Goal: Task Accomplishment & Management: Manage account settings

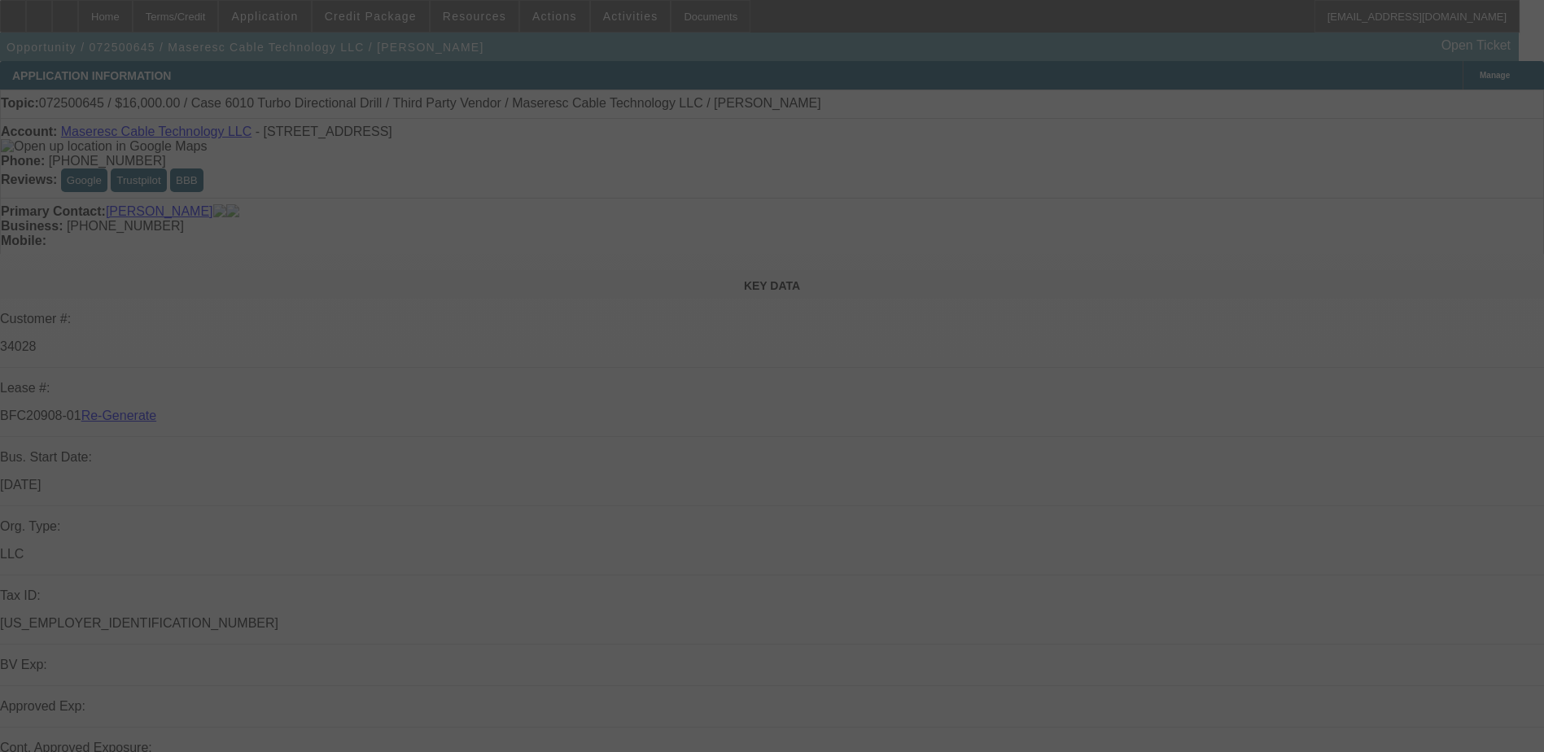
select select "3"
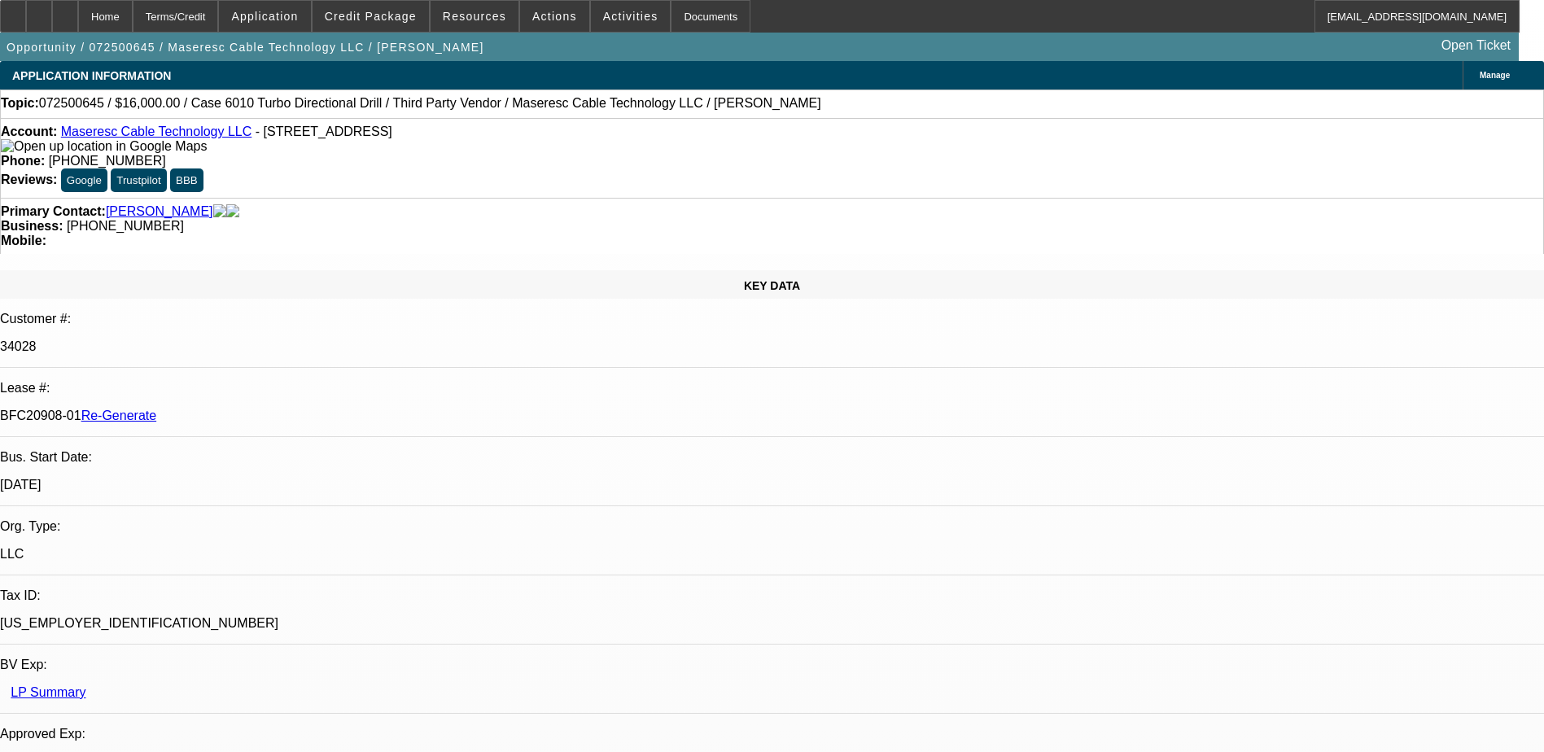
select select "0"
select select "2"
select select "0"
select select "6"
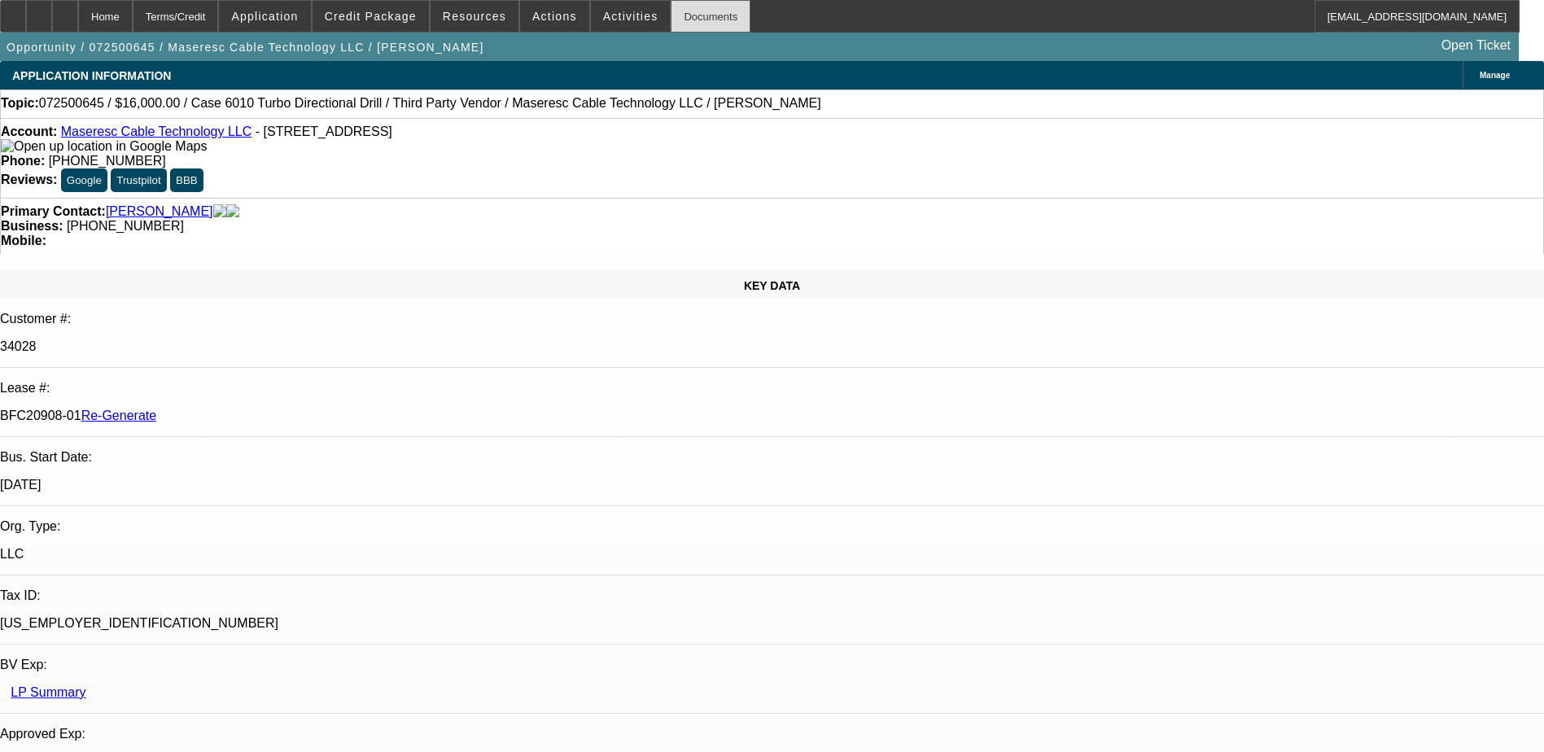
click at [681, 16] on div "Documents" at bounding box center [711, 16] width 80 height 33
click at [552, 24] on span at bounding box center [554, 16] width 69 height 39
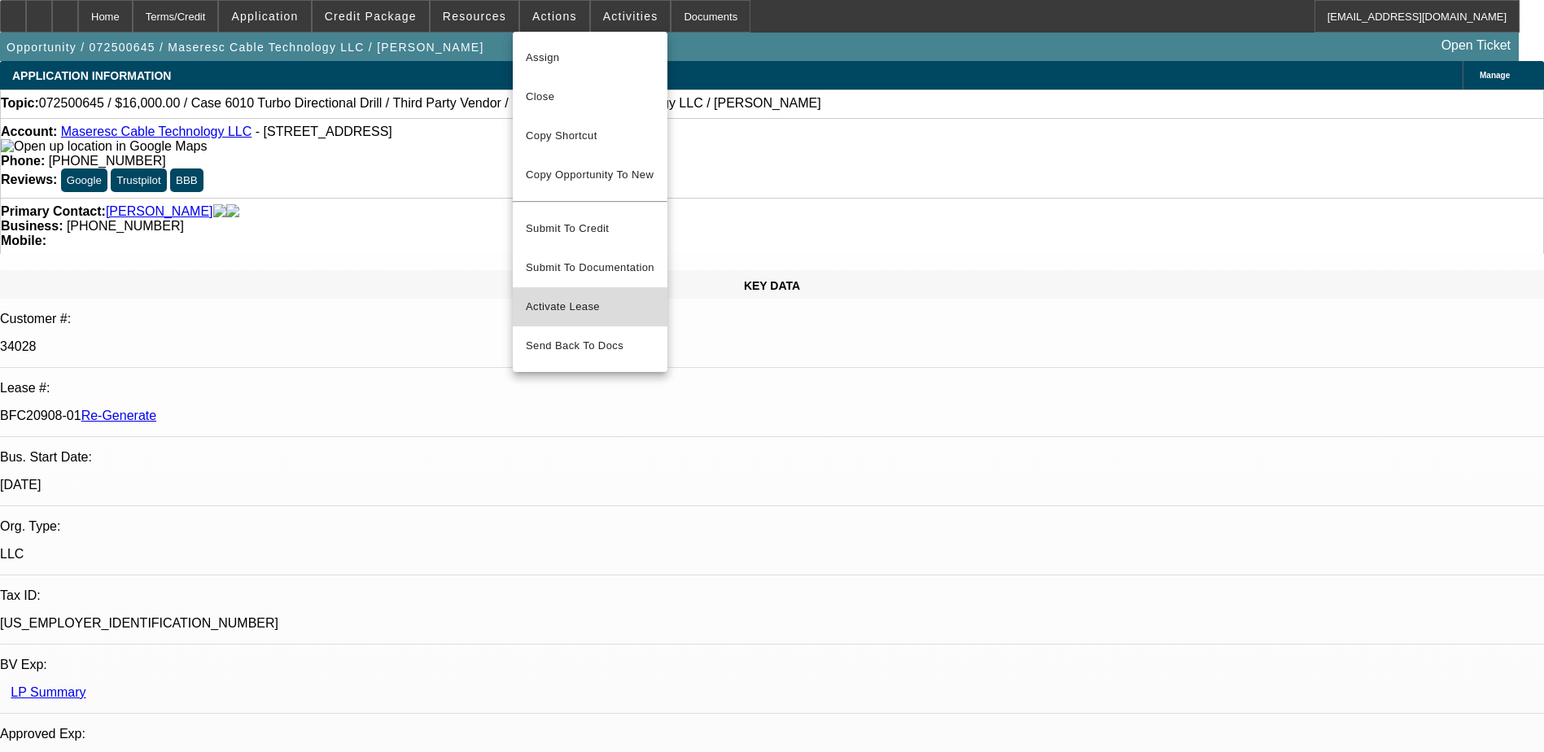
click at [559, 297] on span "Activate Lease" at bounding box center [590, 307] width 129 height 20
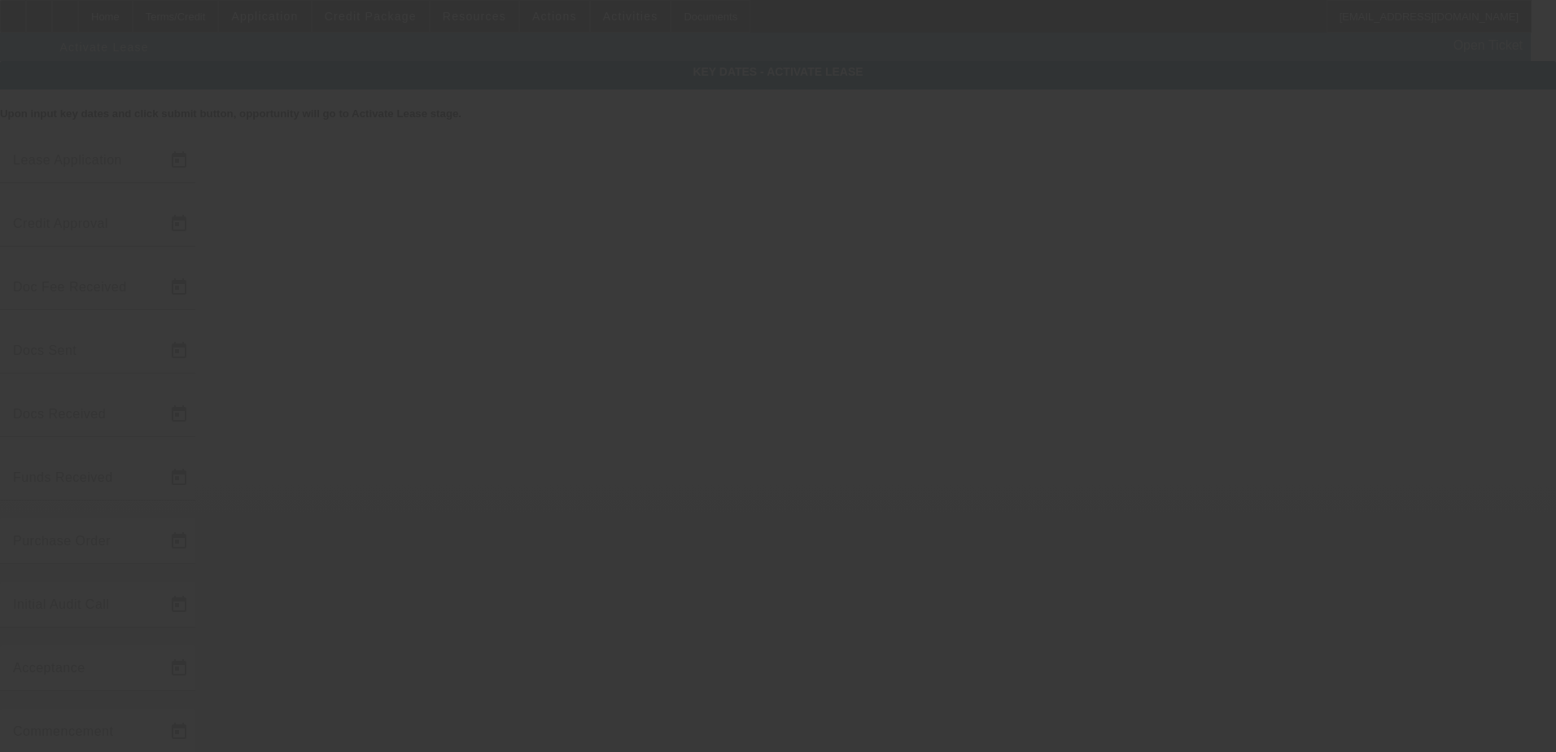
type input "7/28/2025"
type input "8/7/2025"
type input "8/1/2025"
type input "8/4/2025"
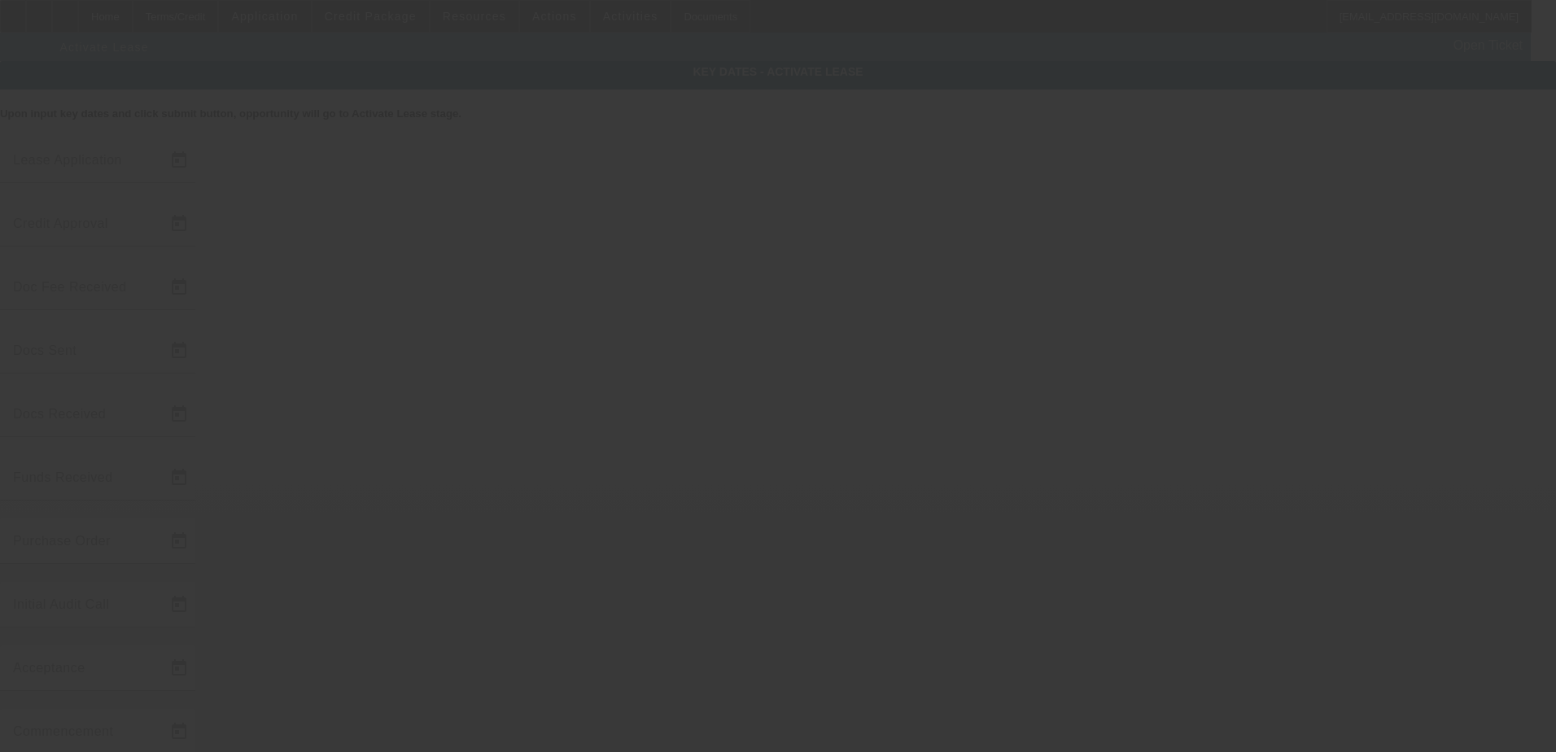
type input "8/7/2025"
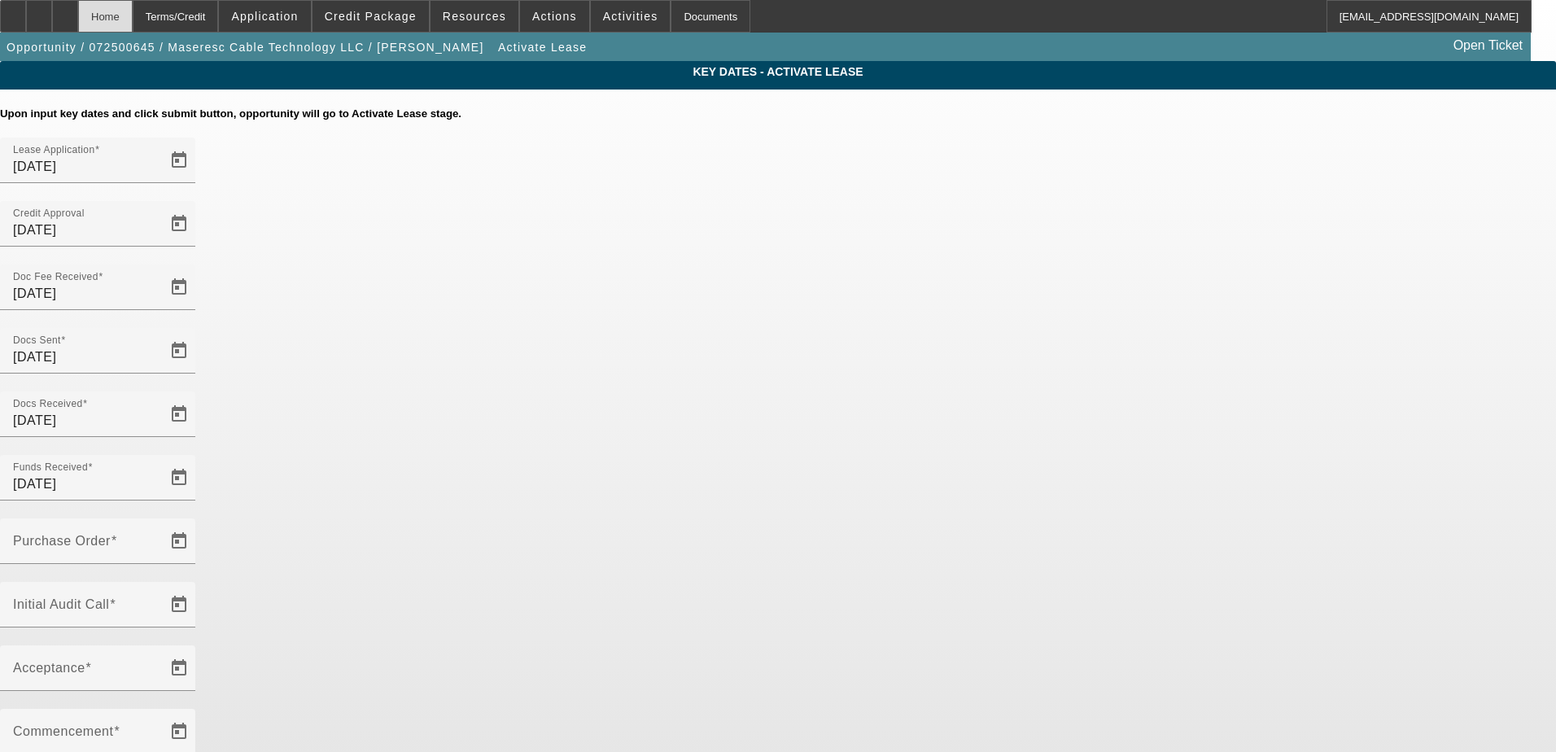
click at [133, 19] on div "Home" at bounding box center [105, 16] width 55 height 33
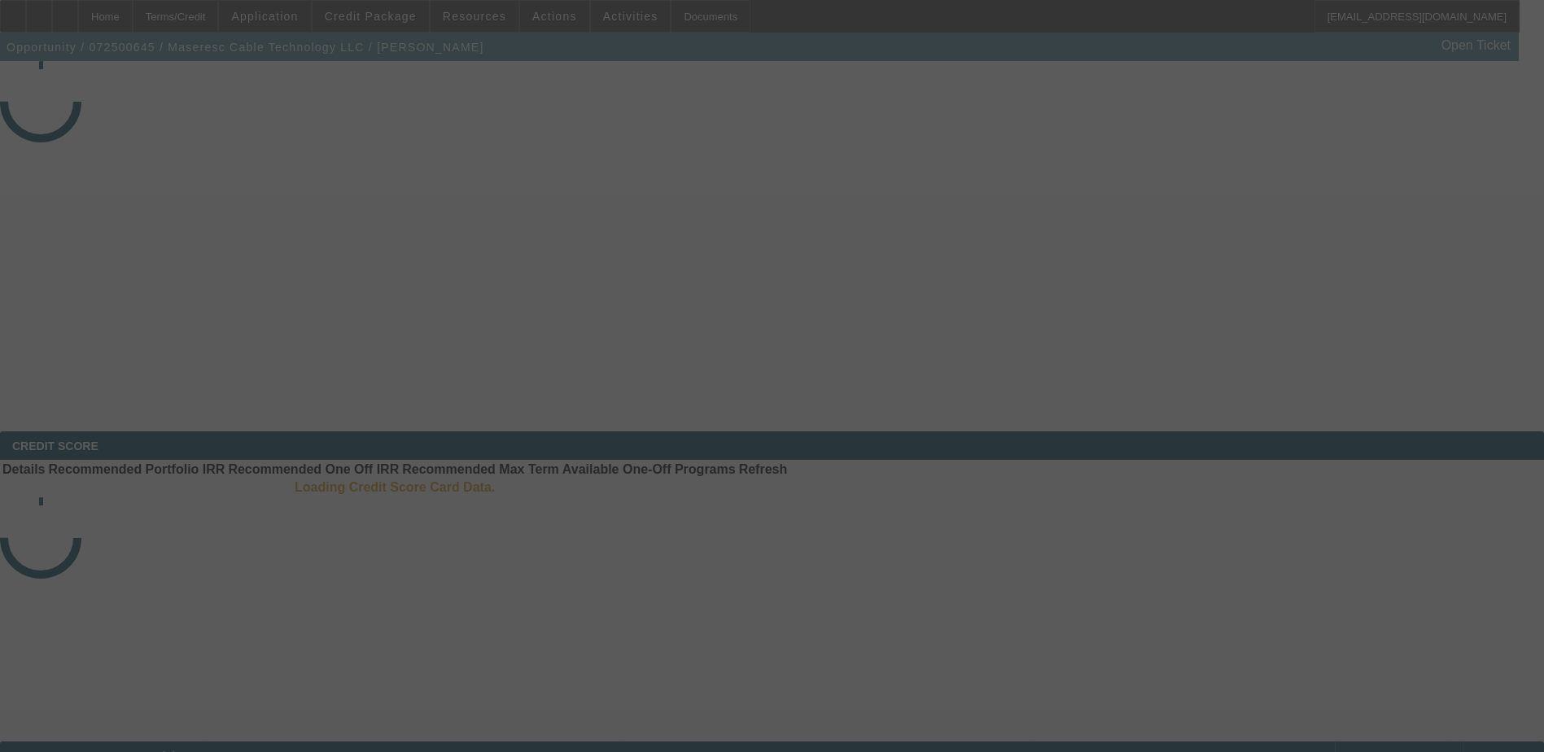
select select "3"
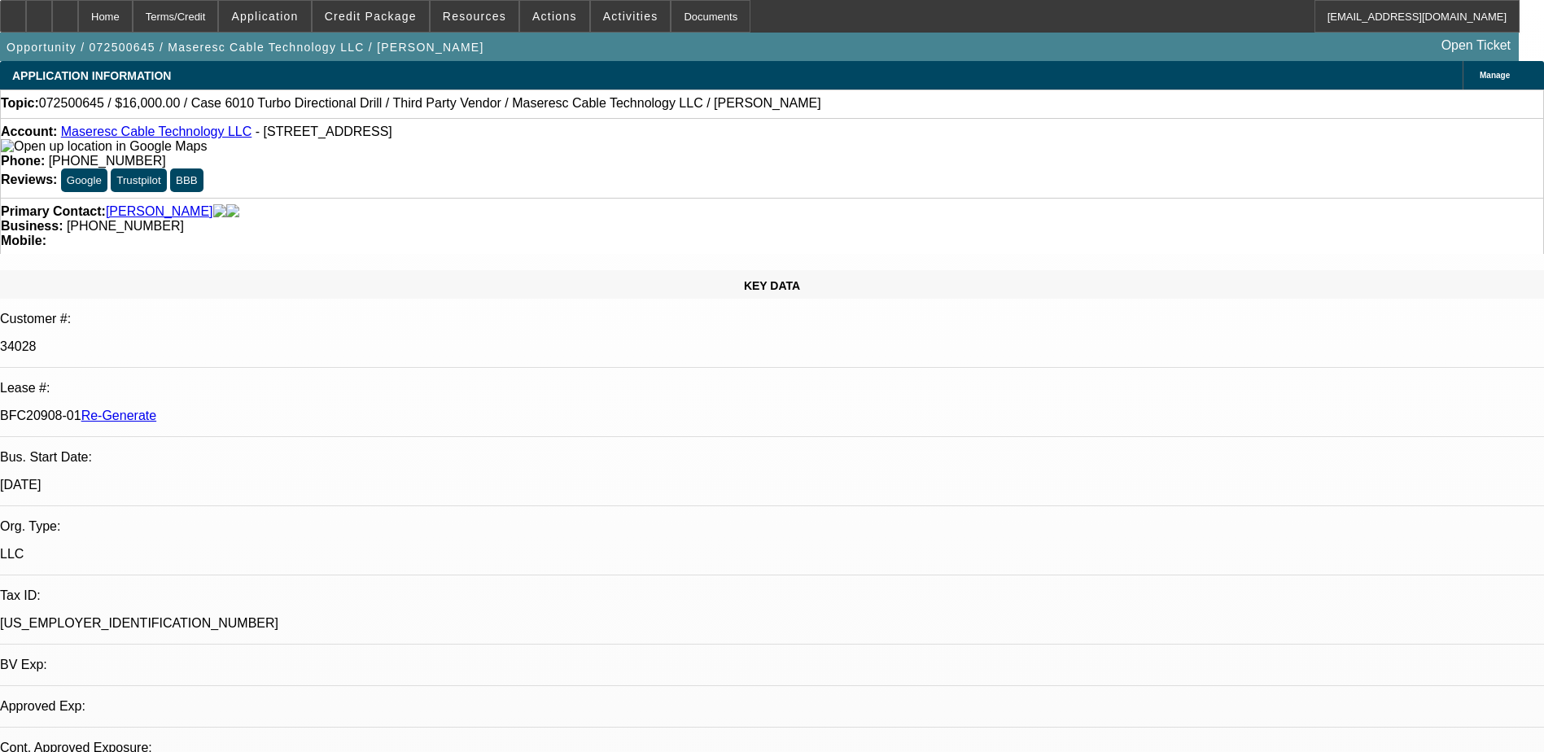
select select "0"
select select "2"
select select "0"
select select "6"
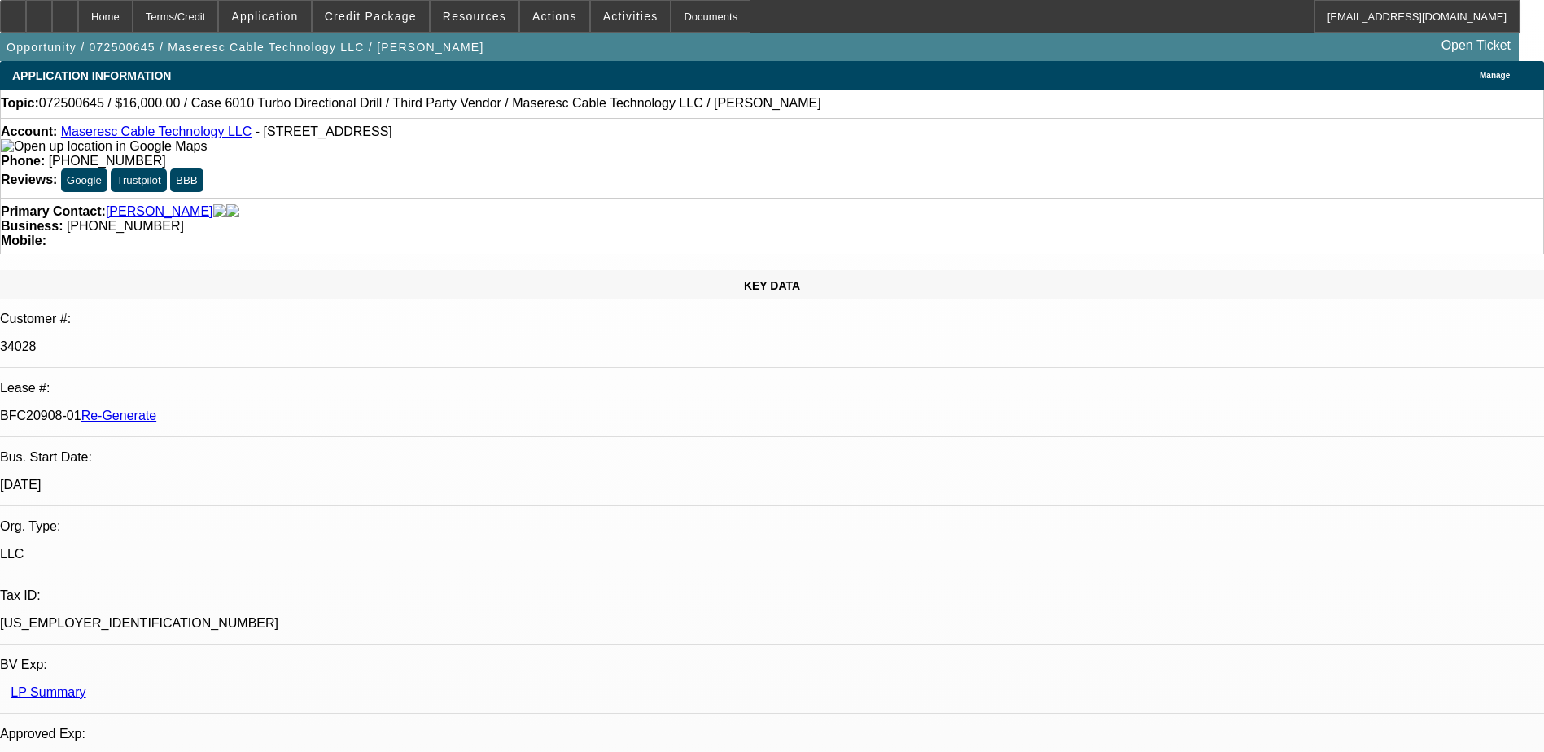
click at [533, 19] on span "Actions" at bounding box center [554, 16] width 45 height 13
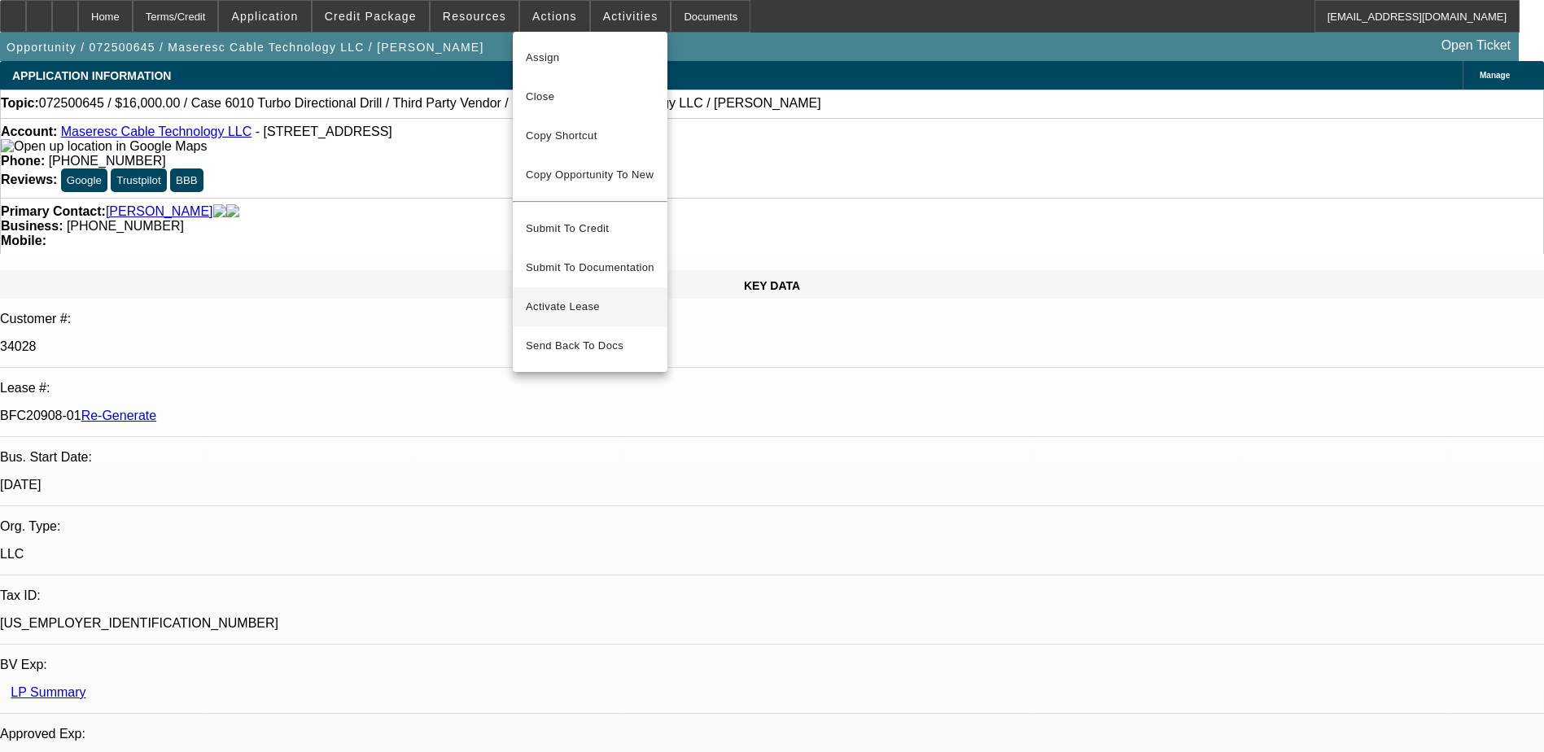
click at [560, 297] on span "Activate Lease" at bounding box center [590, 307] width 129 height 20
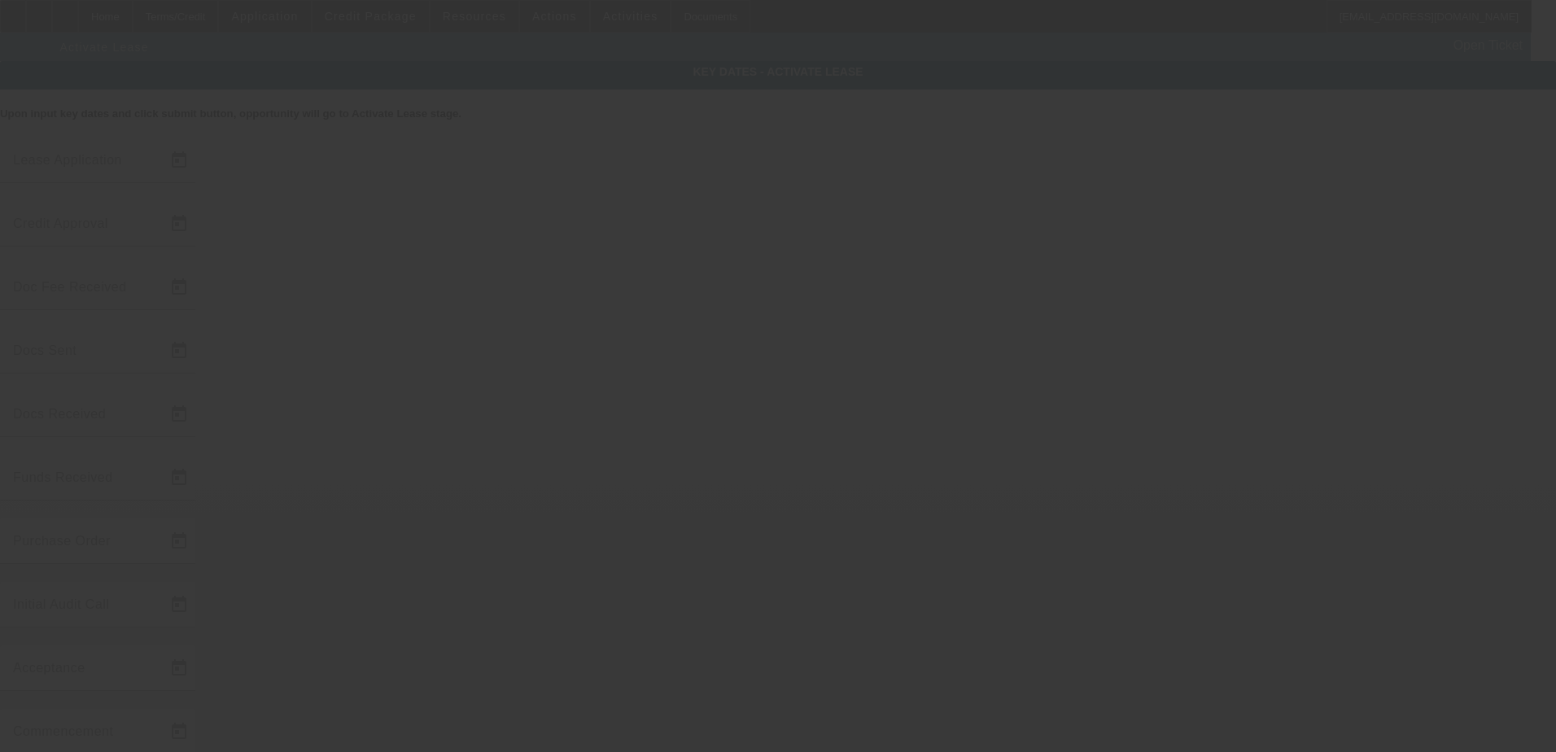
type input "7/28/2025"
type input "8/7/2025"
type input "8/1/2025"
type input "8/4/2025"
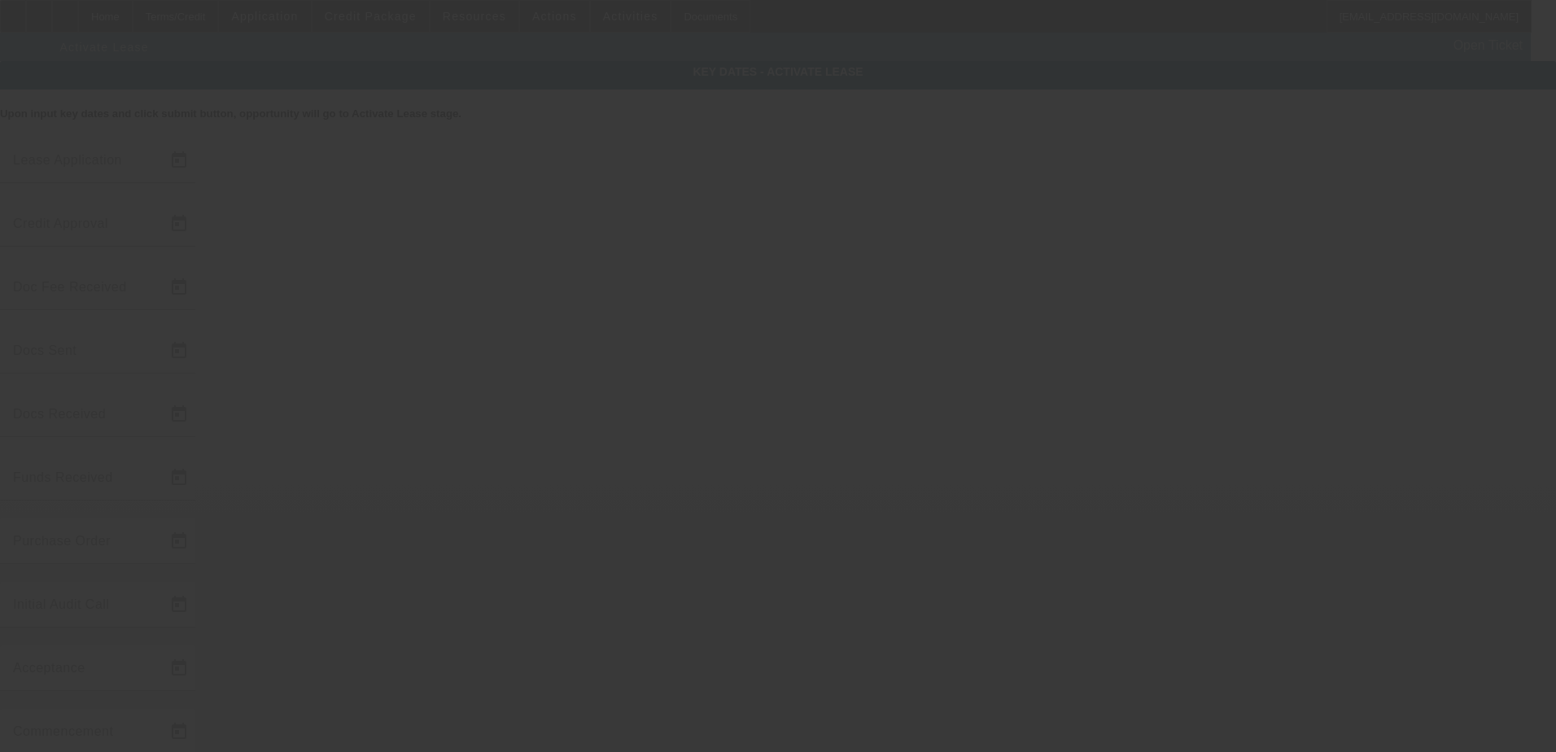
type input "8/7/2025"
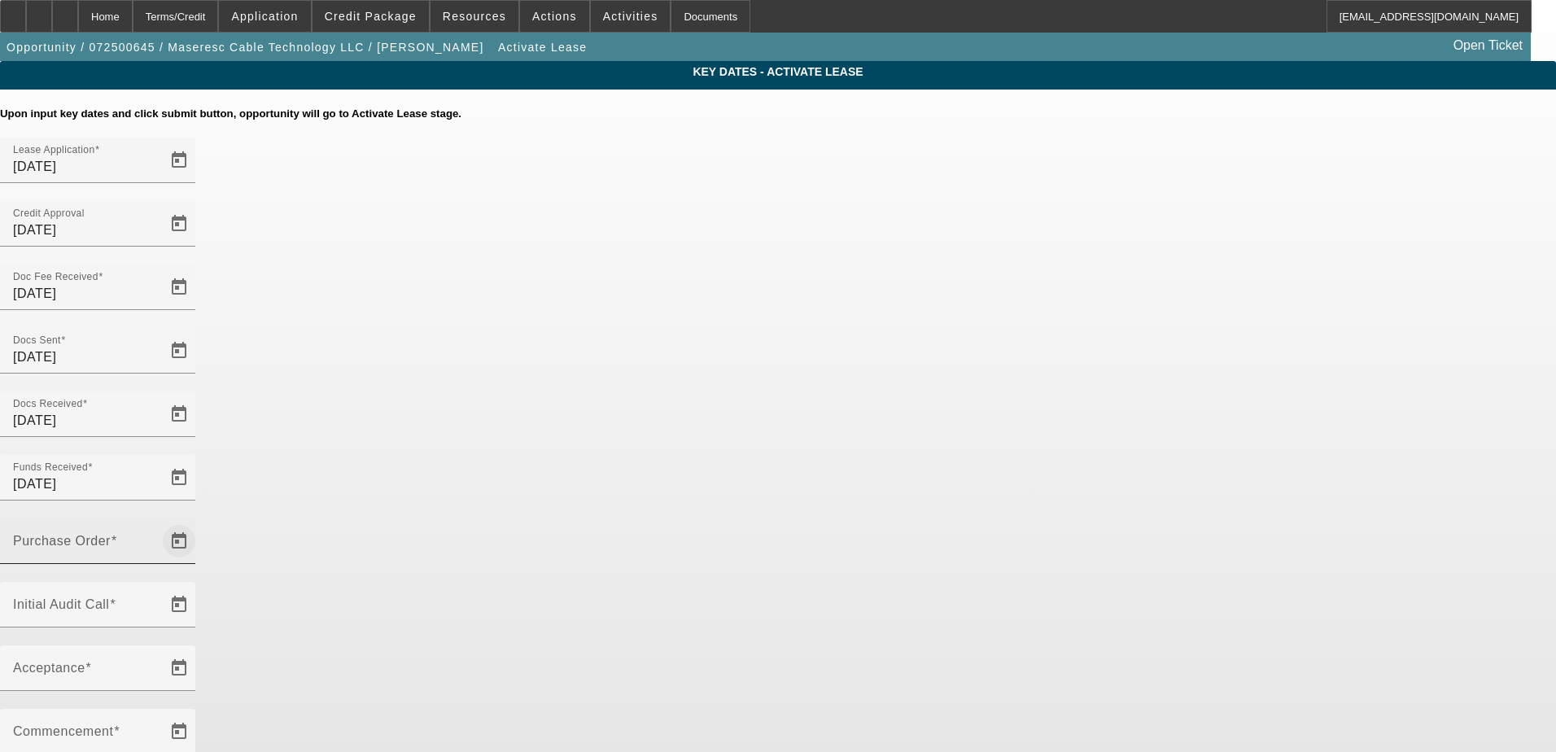
click at [199, 522] on span "Open calendar" at bounding box center [179, 541] width 39 height 39
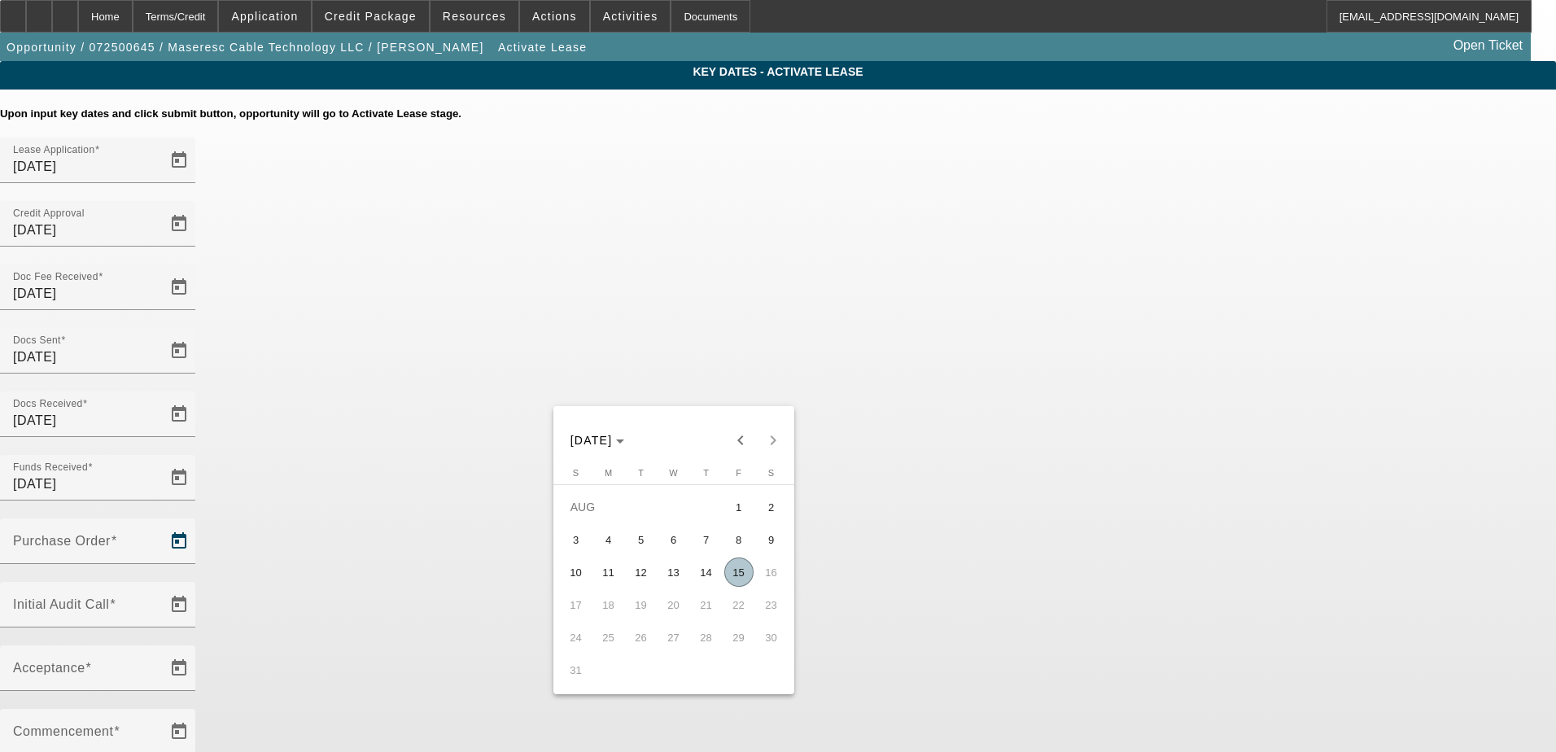
click at [731, 580] on span "15" at bounding box center [739, 572] width 29 height 29
type input "8/15/2025"
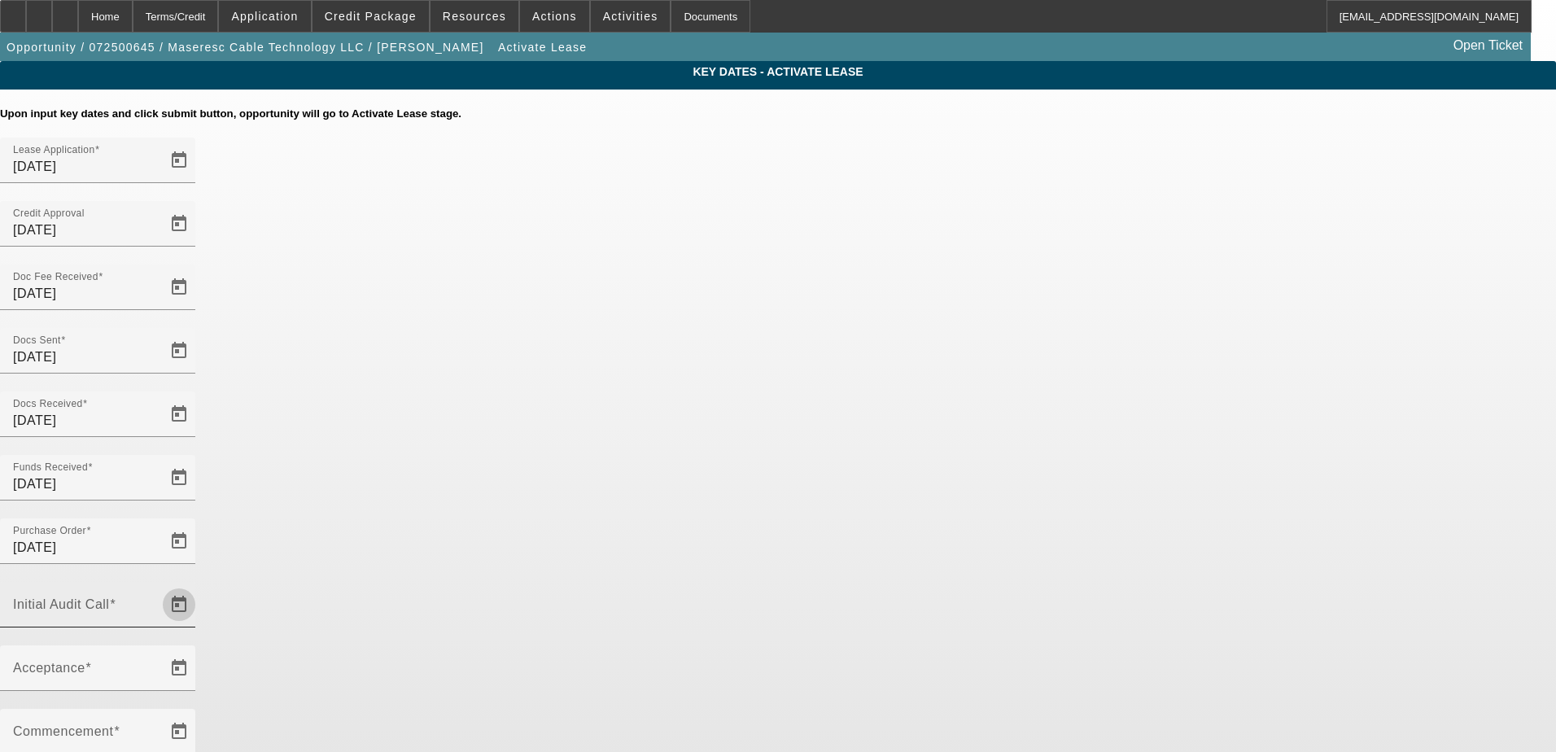
click at [199, 585] on span "Open calendar" at bounding box center [179, 604] width 39 height 39
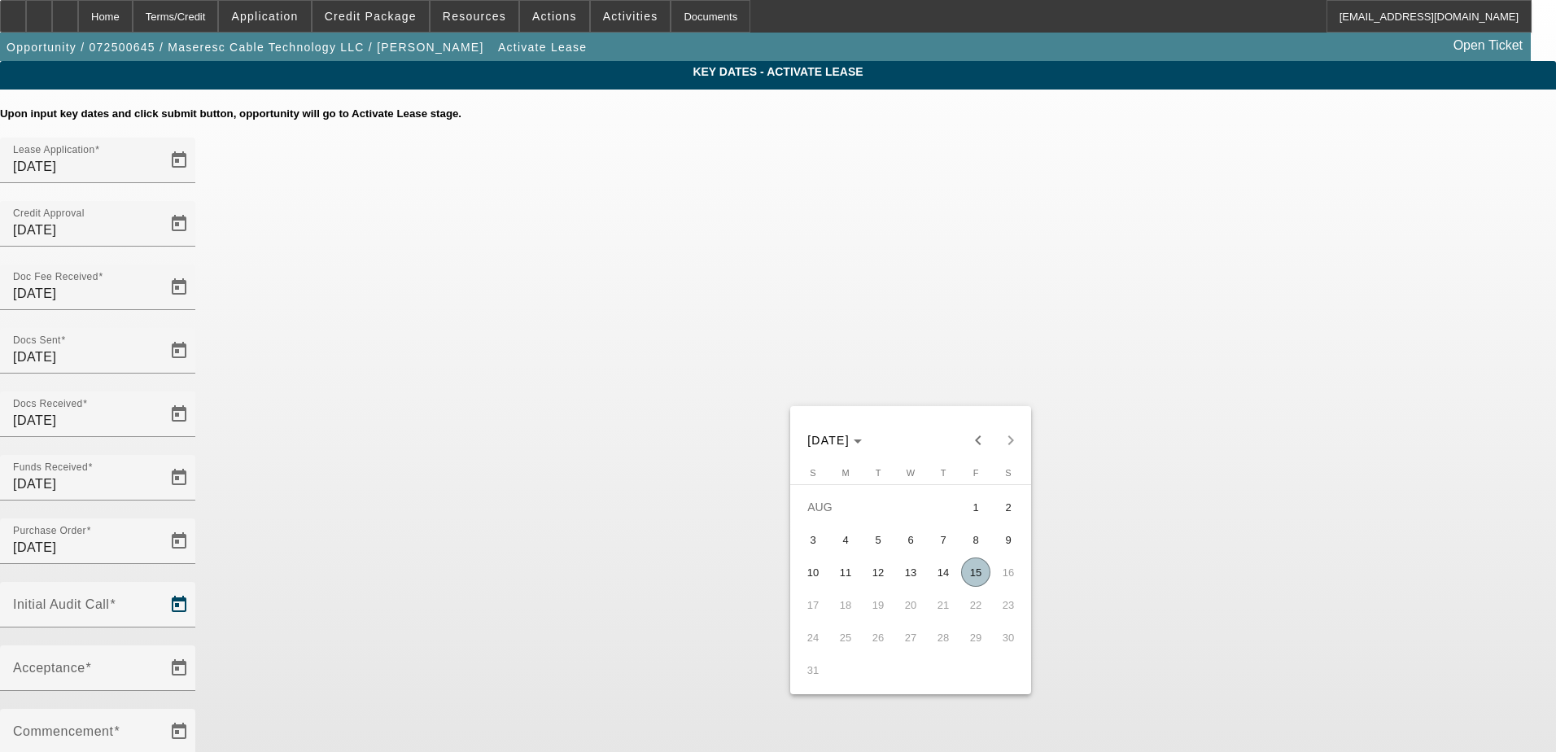
click at [982, 576] on span "15" at bounding box center [975, 572] width 29 height 29
type input "8/15/2025"
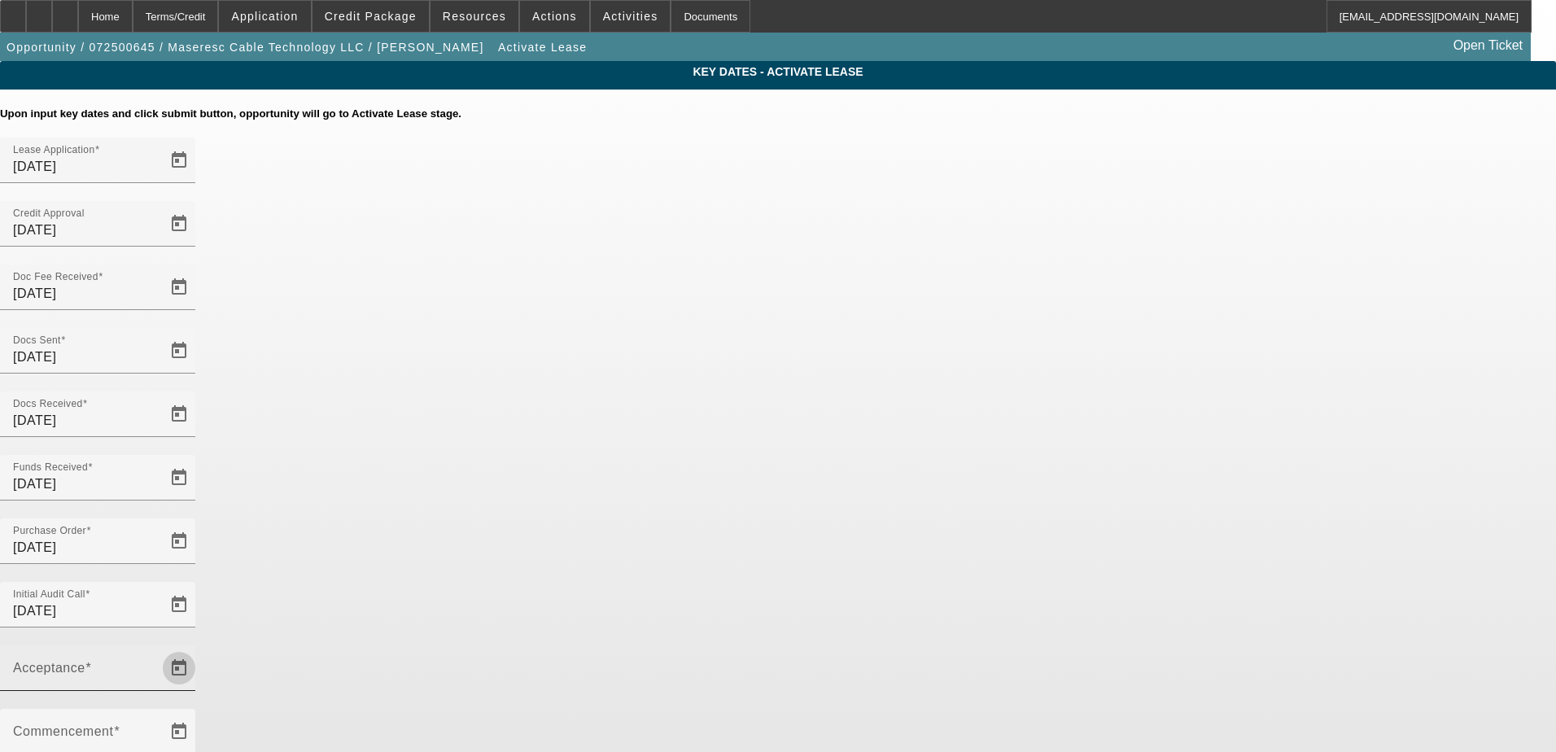
click at [199, 649] on span "Open calendar" at bounding box center [179, 668] width 39 height 39
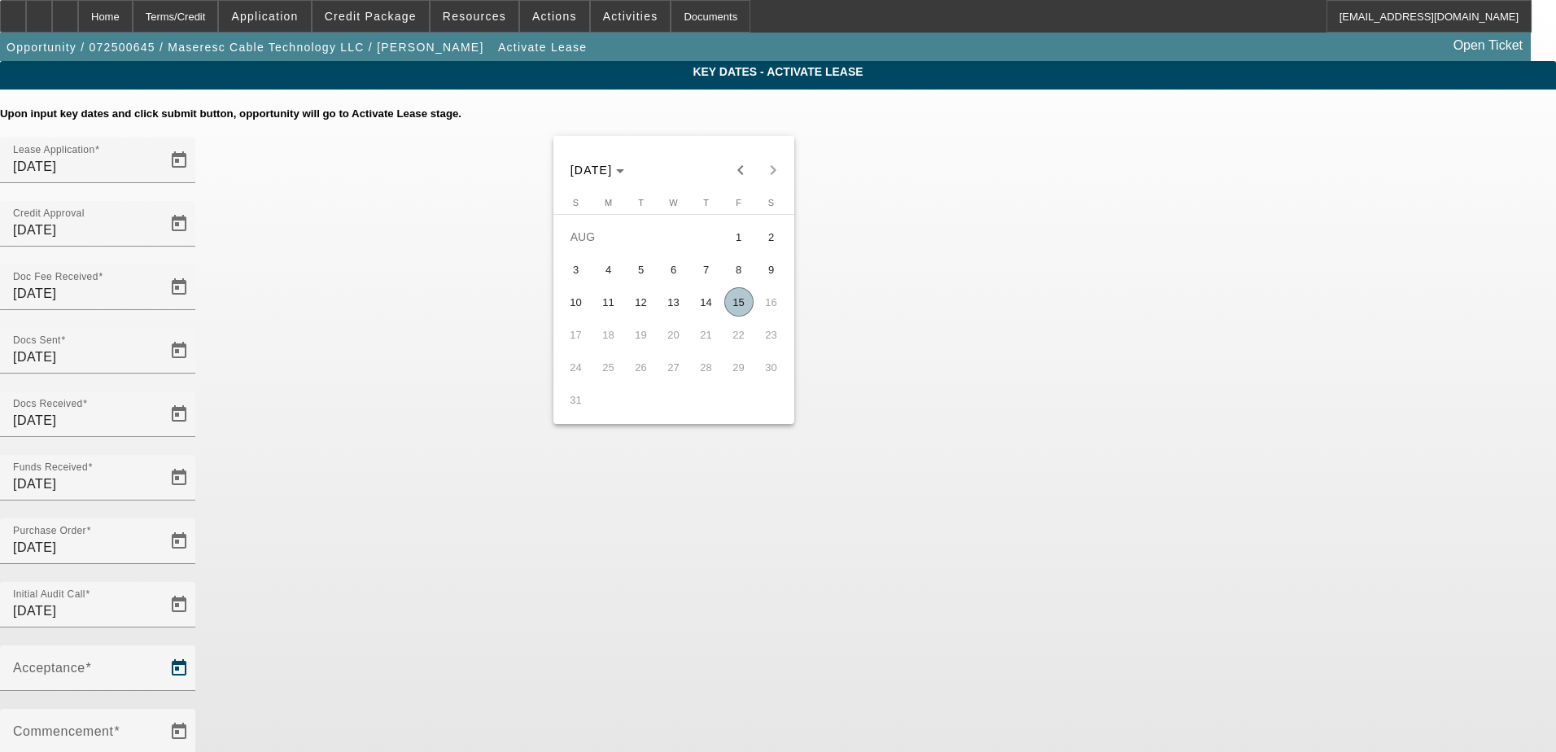
click at [739, 312] on span "15" at bounding box center [739, 301] width 29 height 29
type input "8/15/2025"
type input "9/1/2025"
type input "10/1/2025"
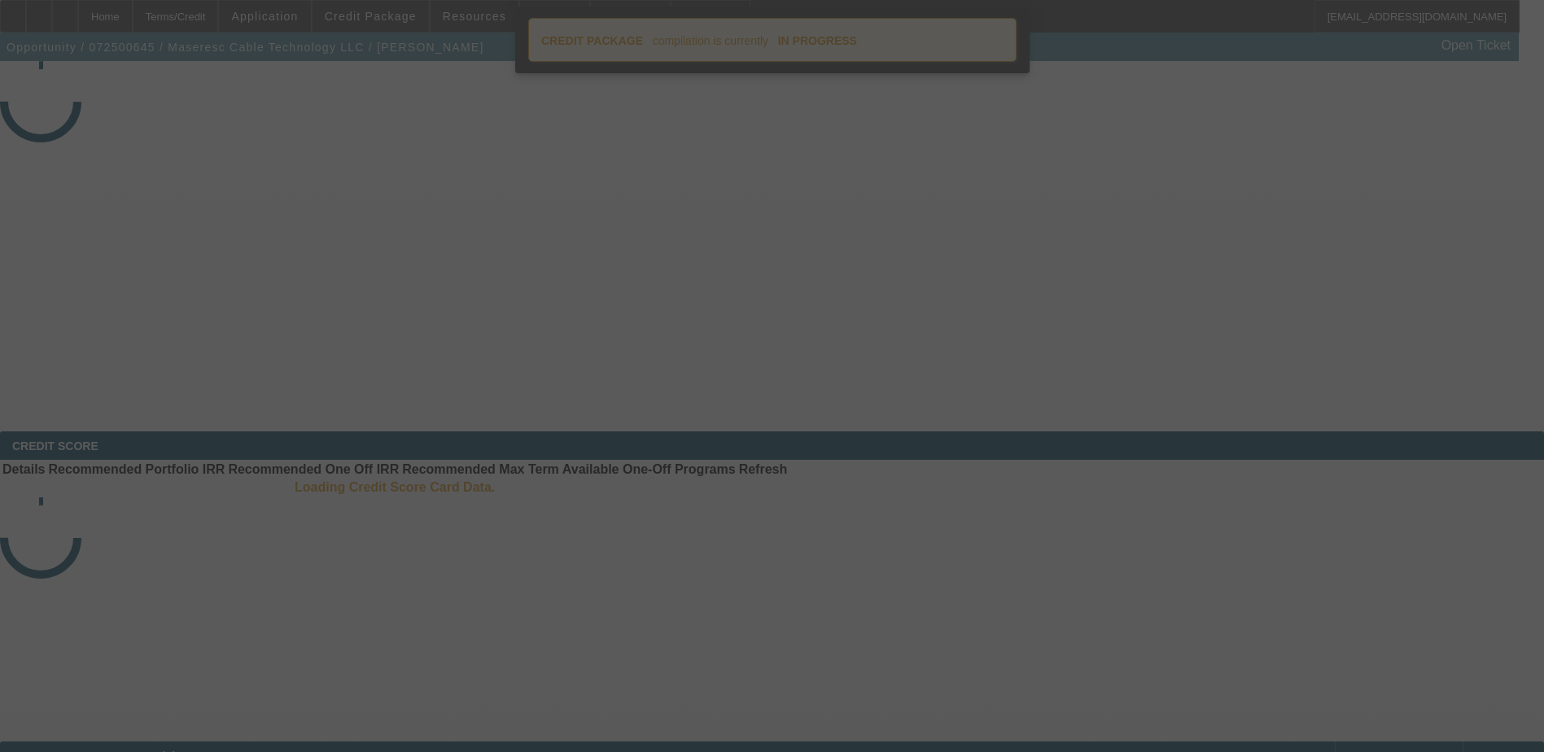
select select "4"
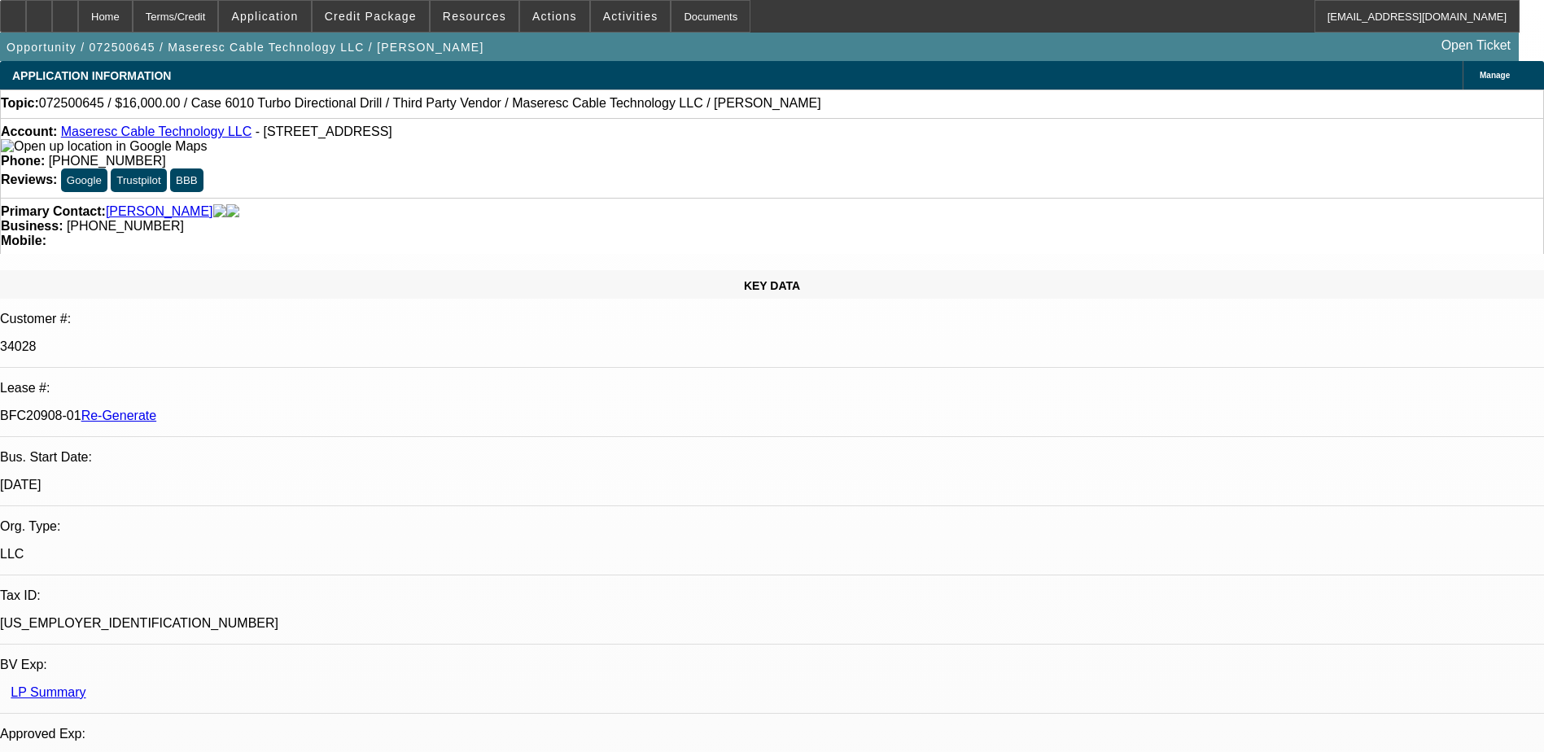
select select "0"
select select "2"
select select "0"
select select "6"
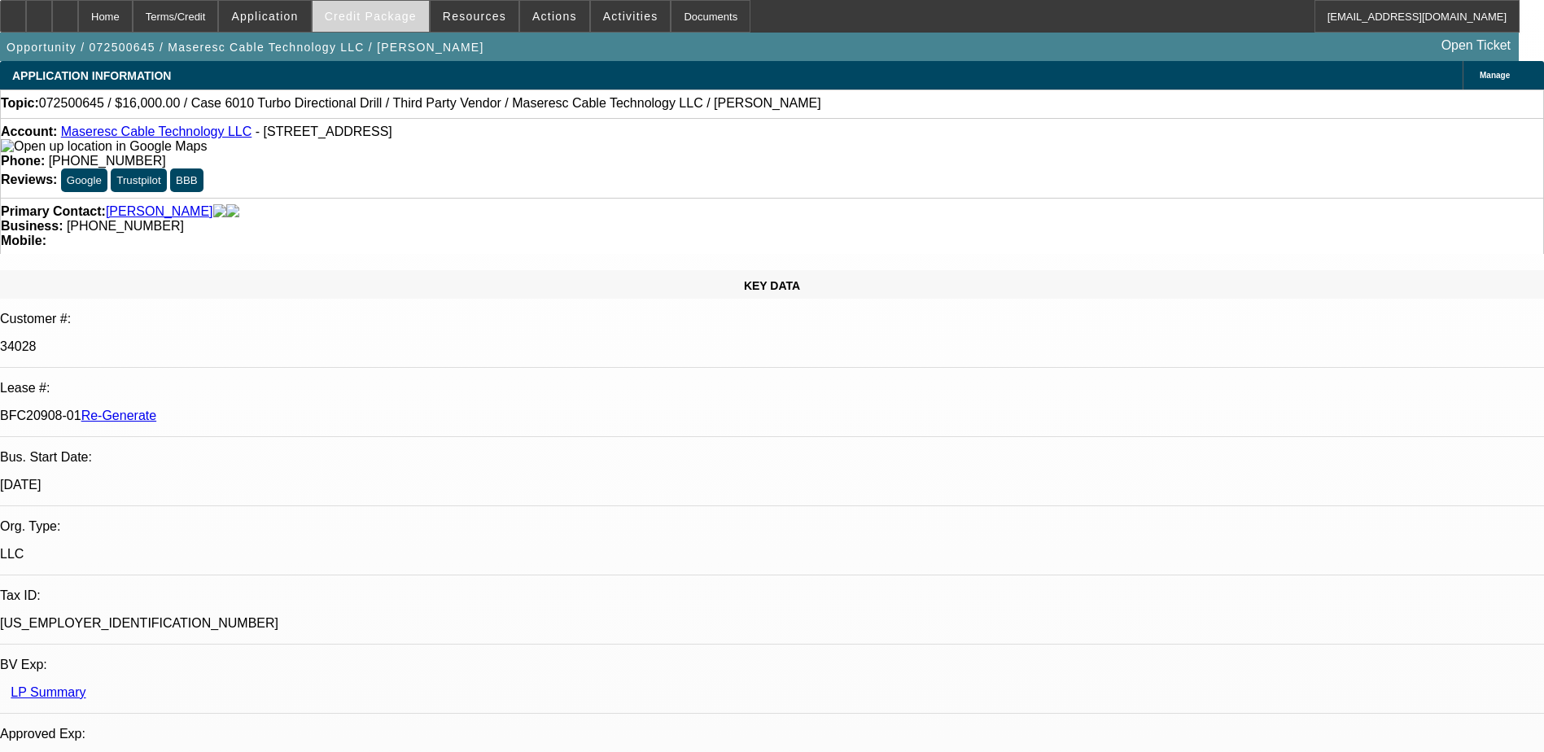
click at [367, 12] on span "Credit Package" at bounding box center [371, 16] width 92 height 13
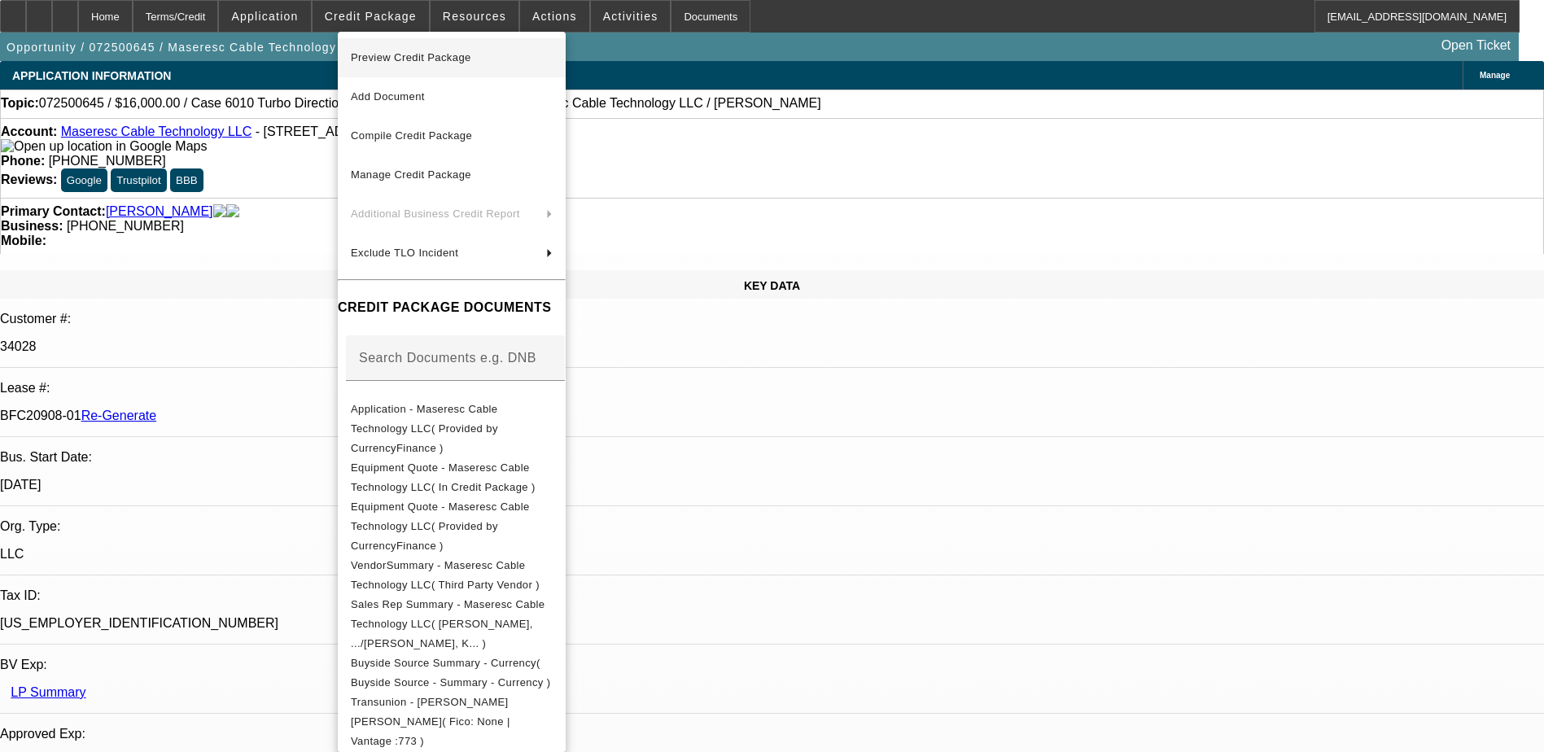
click at [387, 50] on span "Preview Credit Package" at bounding box center [452, 58] width 202 height 20
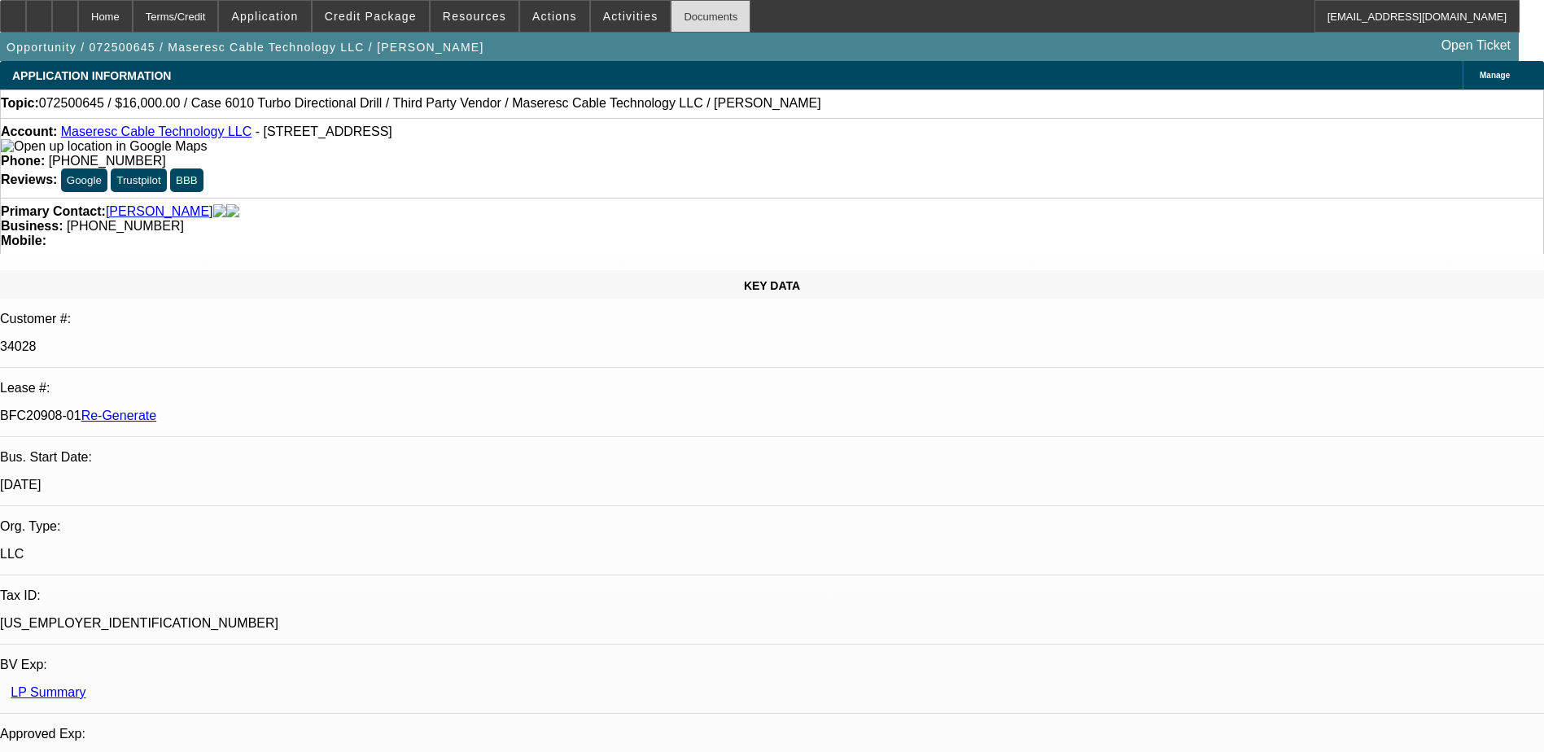
click at [671, 15] on div "Documents" at bounding box center [711, 16] width 80 height 33
click at [369, 19] on span "Credit Package" at bounding box center [371, 16] width 92 height 13
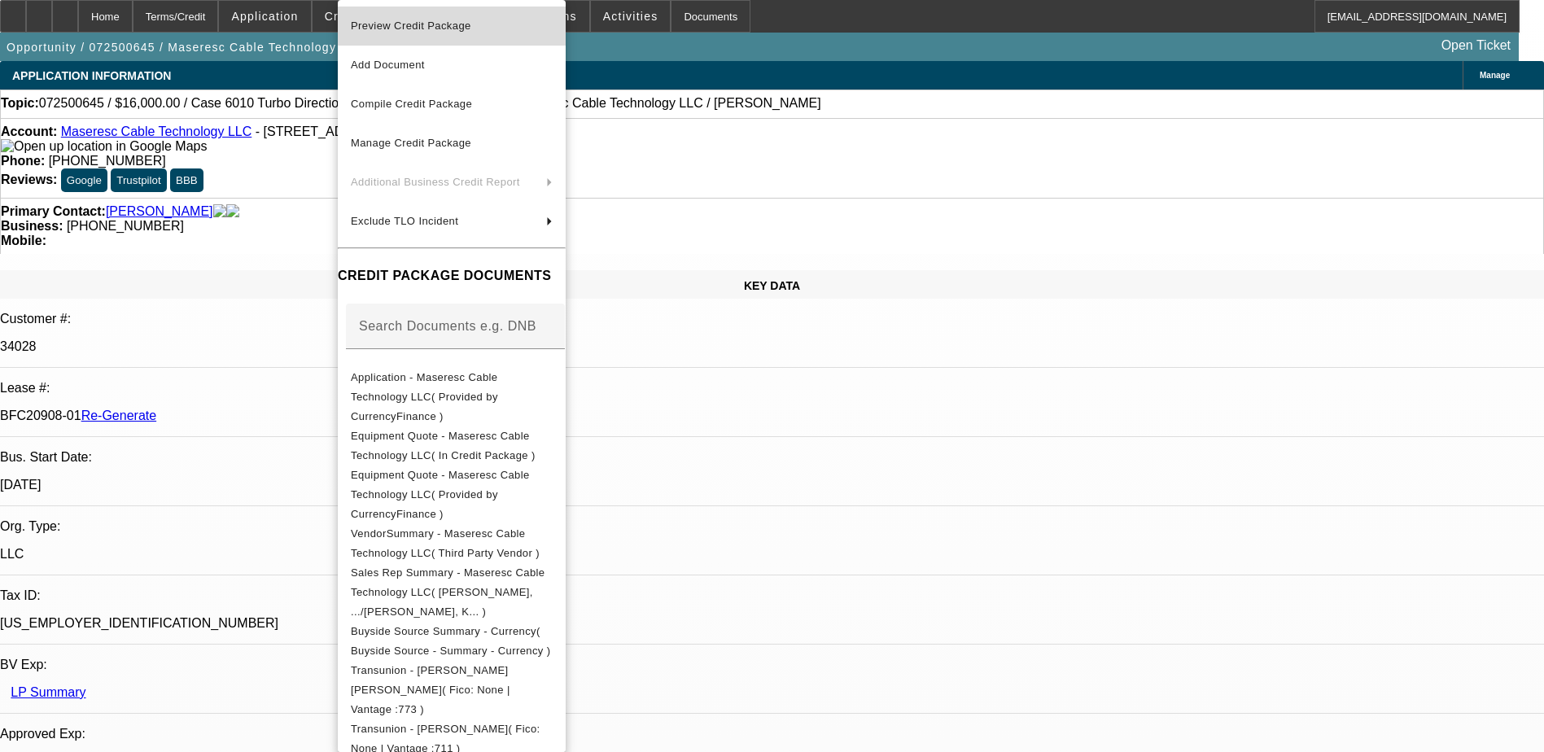
click at [401, 27] on span "Preview Credit Package" at bounding box center [411, 26] width 120 height 12
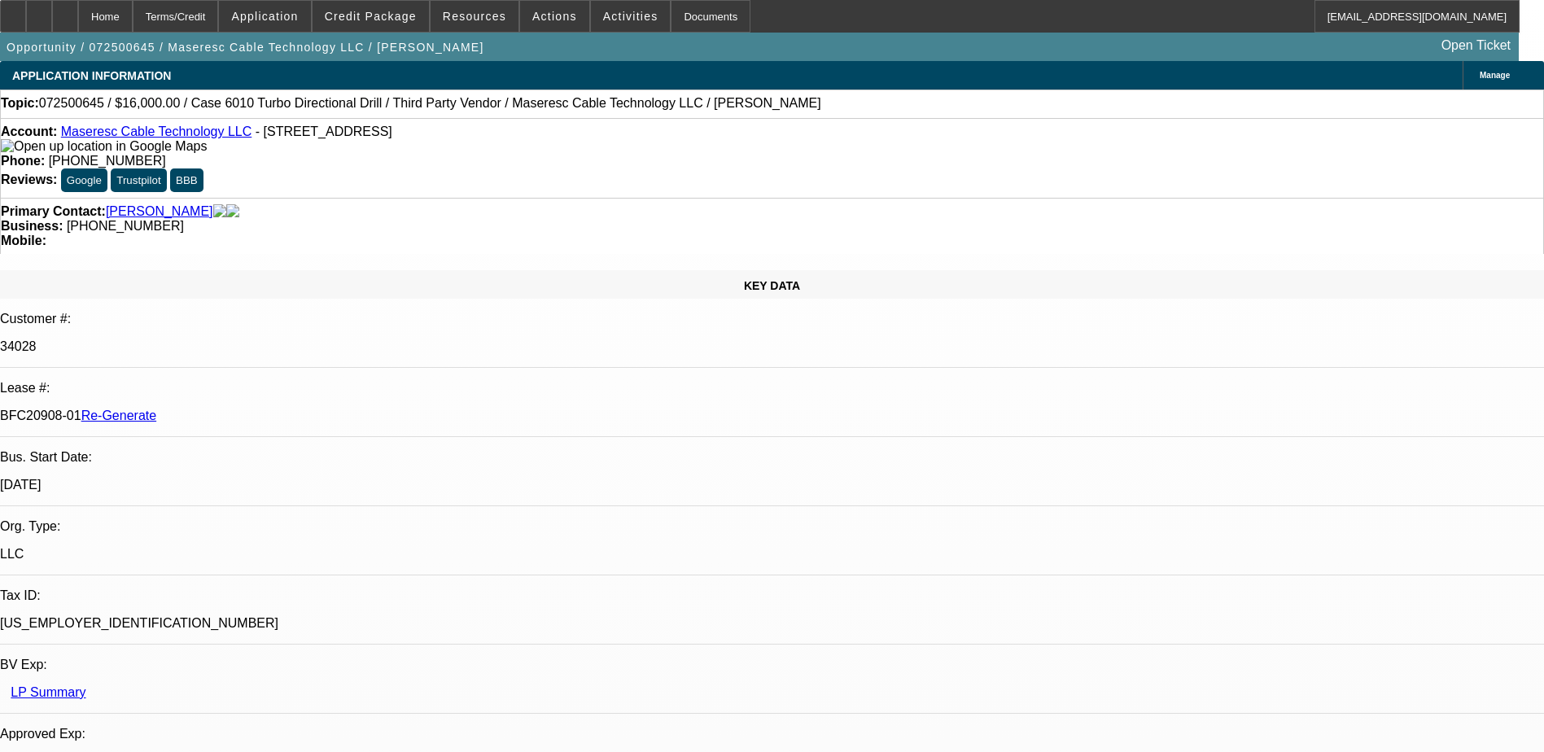
scroll to position [977, 0]
drag, startPoint x: 229, startPoint y: 136, endPoint x: 77, endPoint y: 140, distance: 151.5
click at [77, 140] on div "Account: Maseresc Cable Technology LLC - 200 Chatham St, Avondale, PA 19311" at bounding box center [772, 139] width 1543 height 29
copy link "Maseresc Cable Technology LLC"
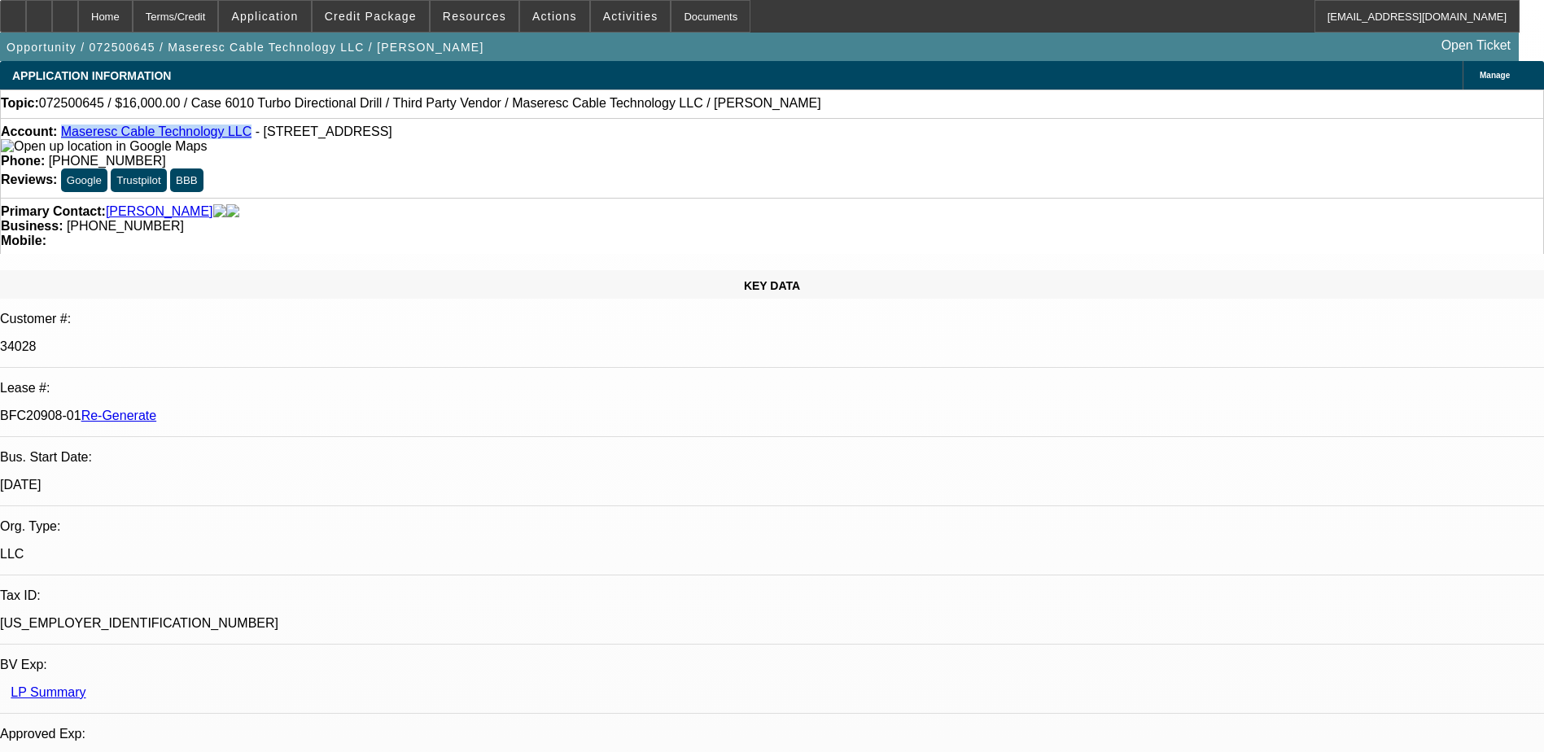
drag, startPoint x: 192, startPoint y: 269, endPoint x: 260, endPoint y: 279, distance: 68.3
click at [260, 409] on p "BFC20908-01 Re-Generate" at bounding box center [772, 416] width 1544 height 15
copy p "BFC20908-01"
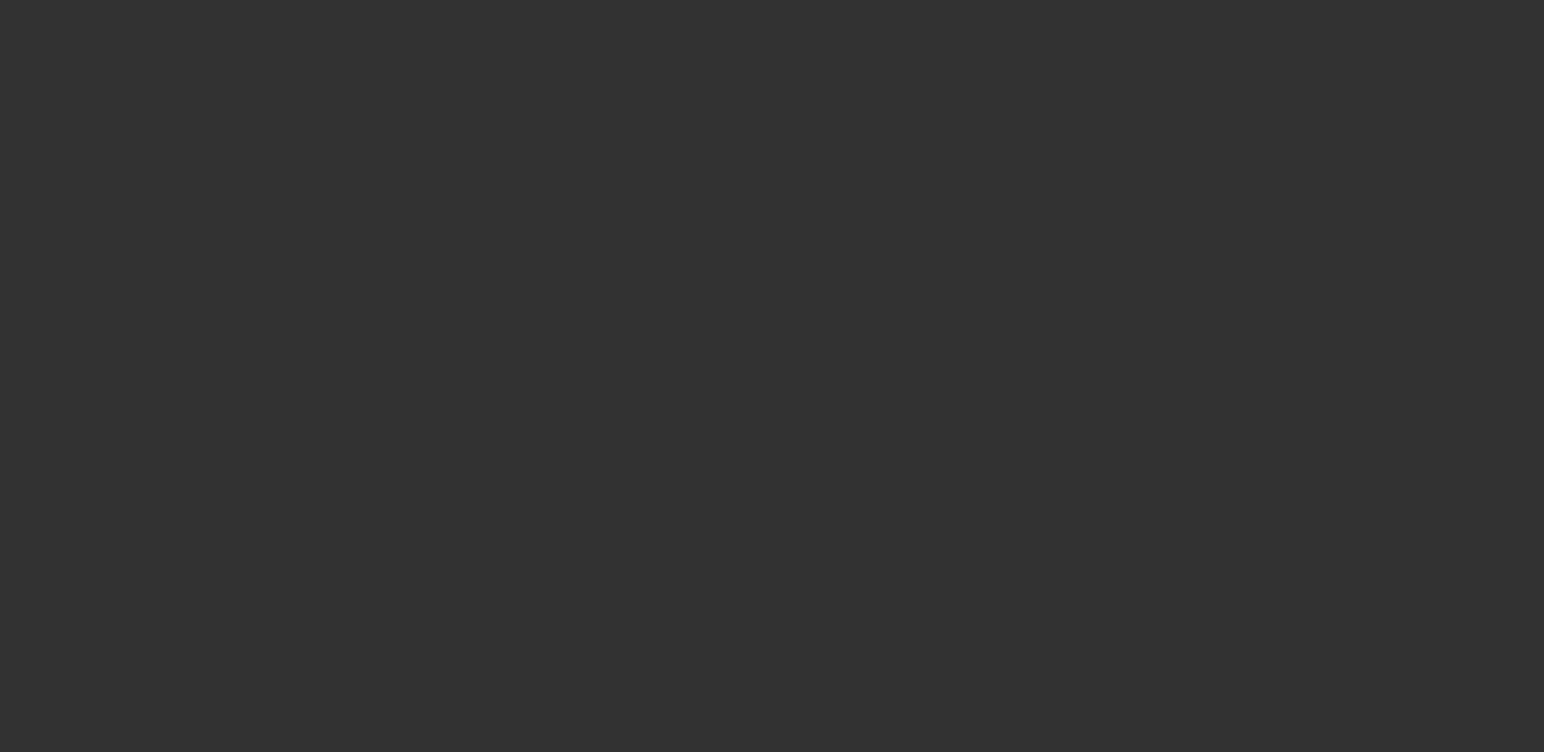
select select "4"
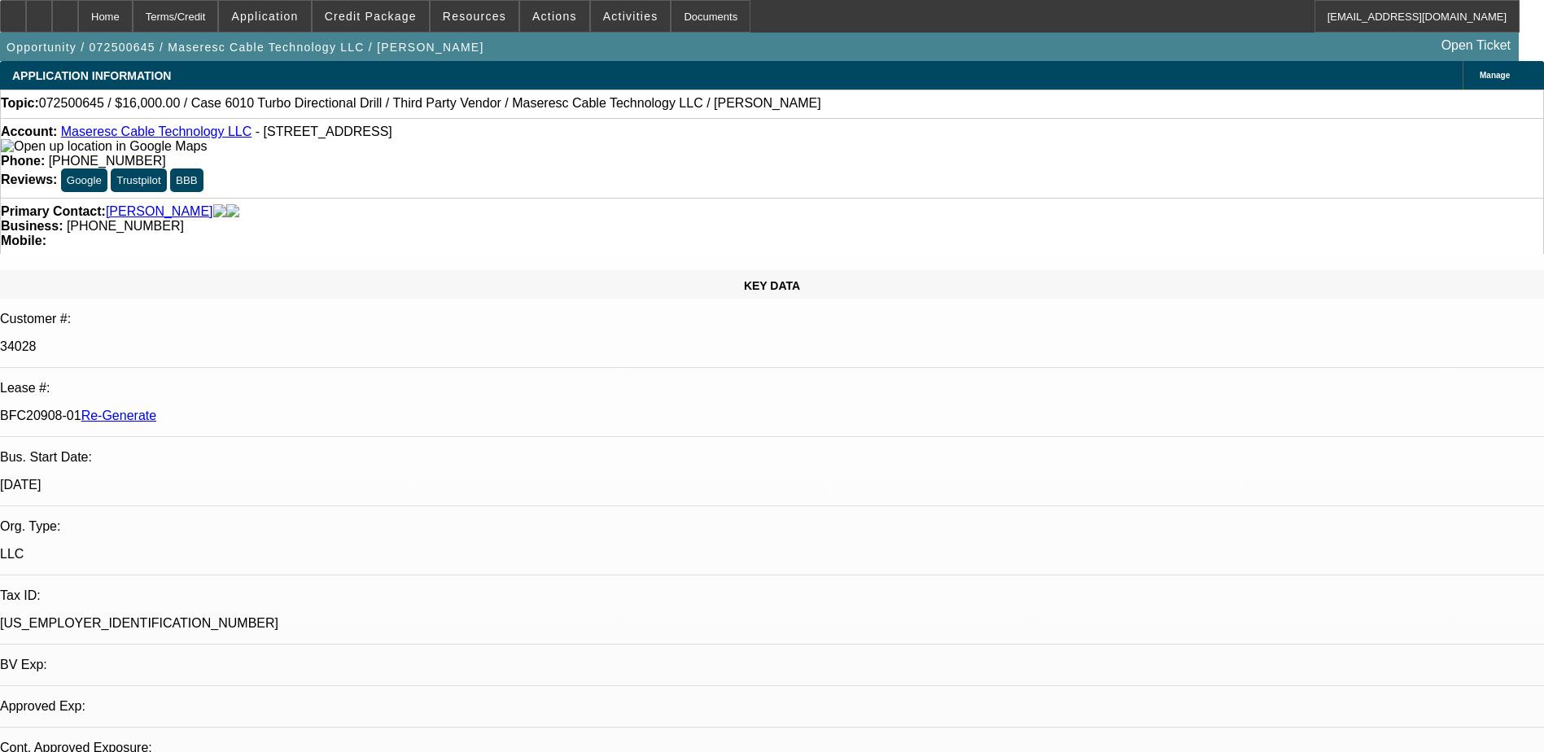
select select "0"
select select "2"
select select "0"
select select "6"
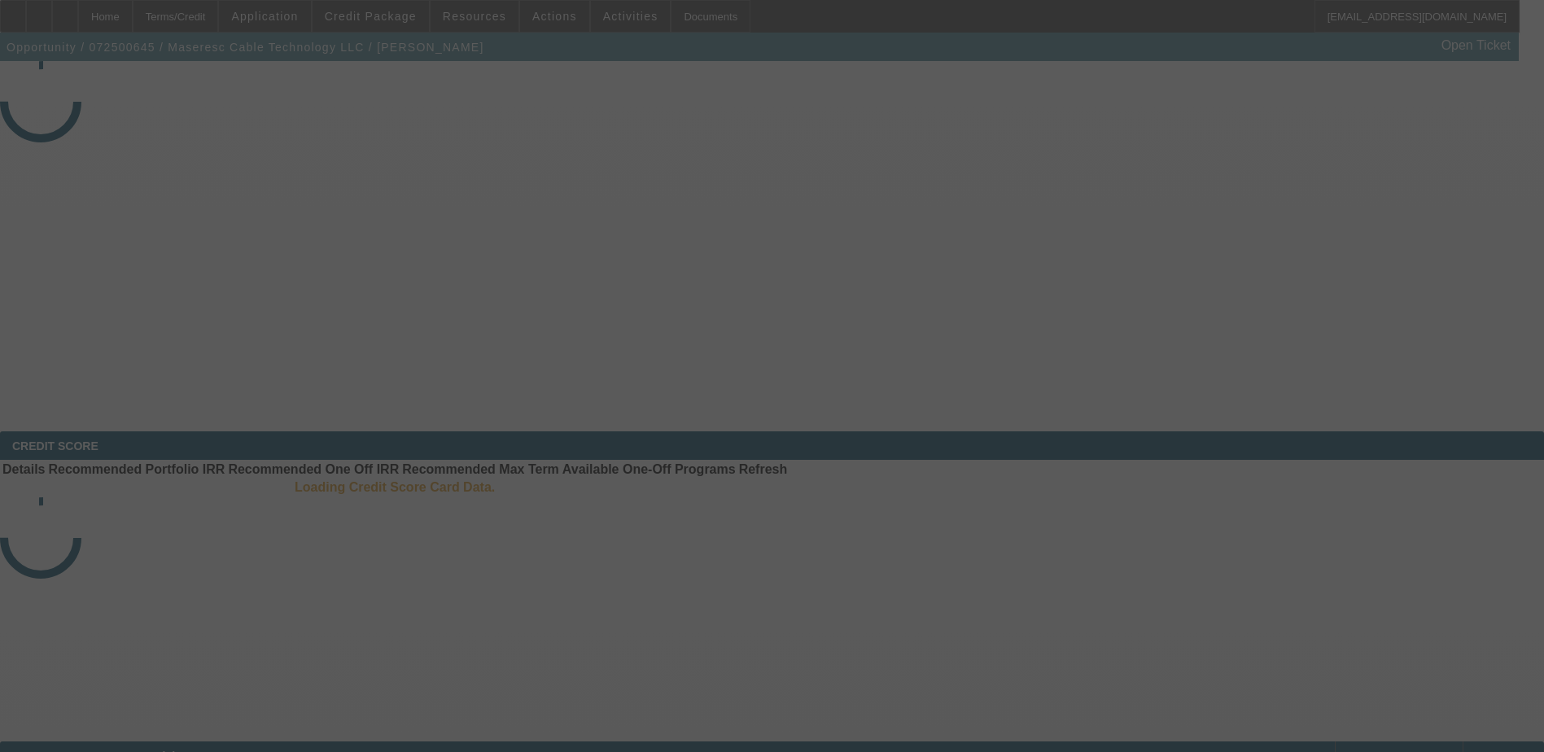
select select "4"
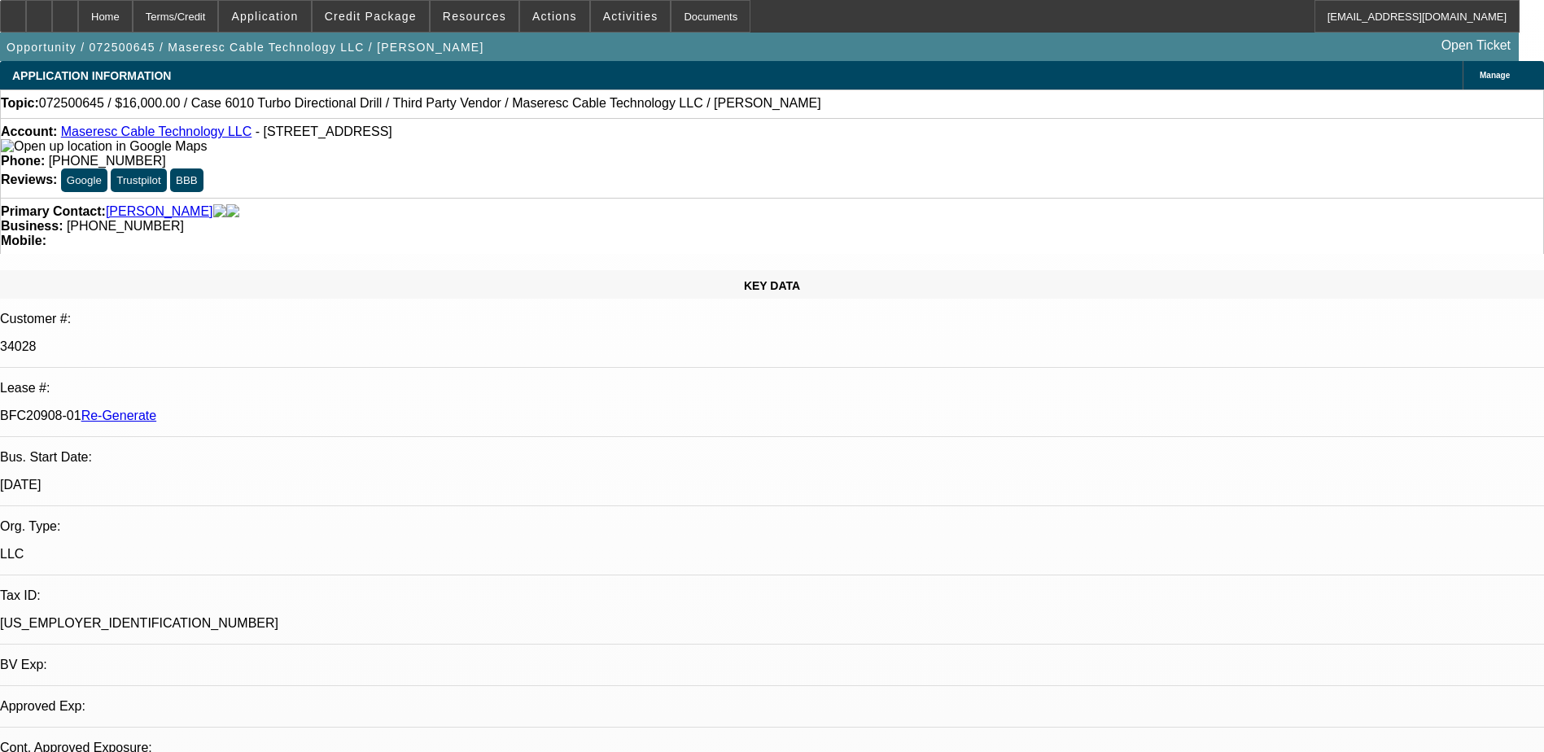
select select "0"
select select "2"
select select "0"
select select "1"
select select "2"
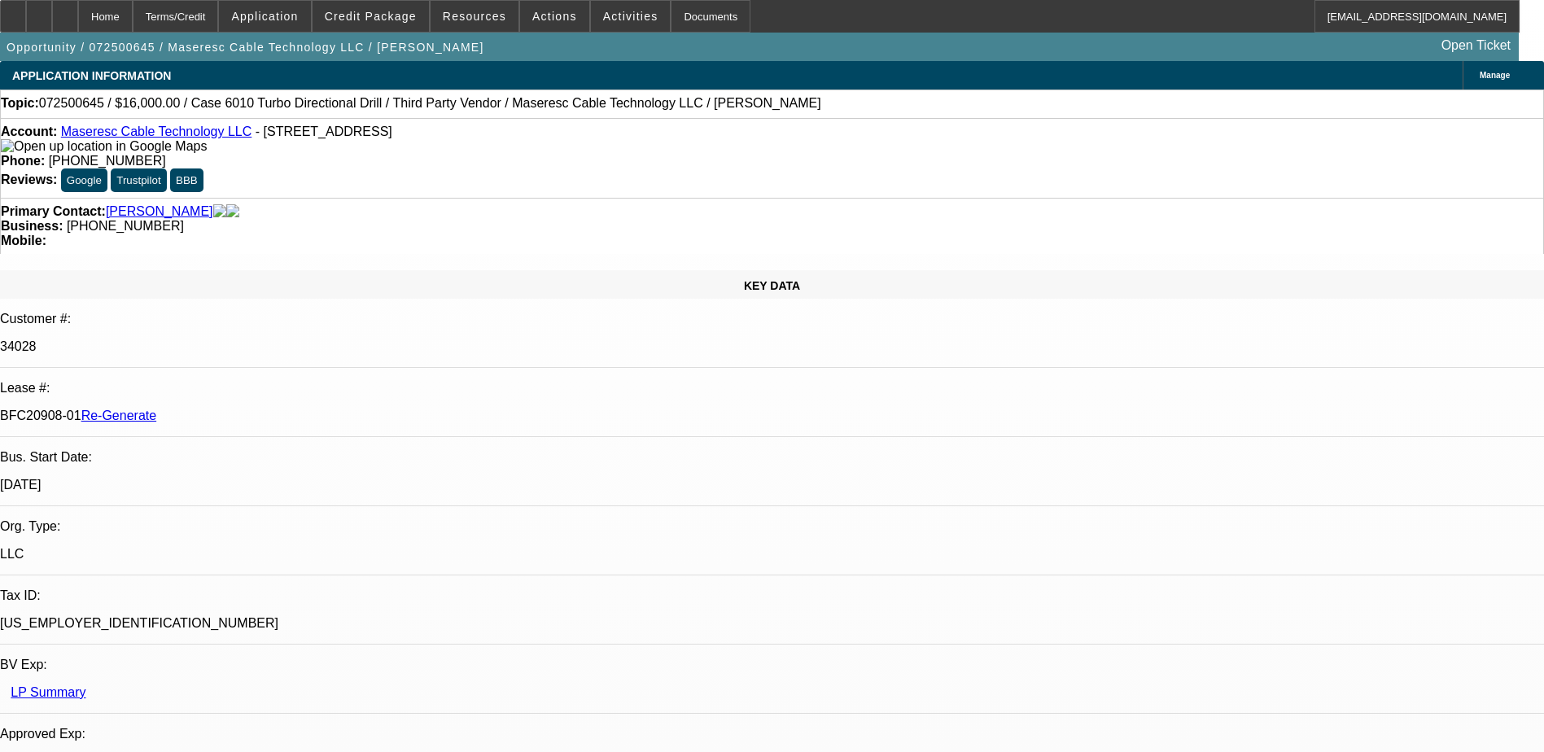
select select "6"
